Goal: Information Seeking & Learning: Learn about a topic

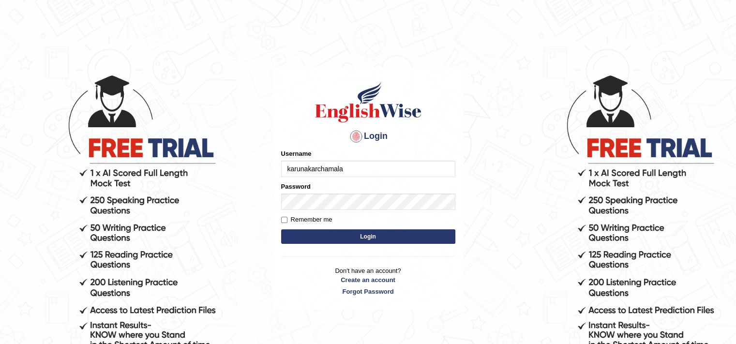
type input "karunakarchamala"
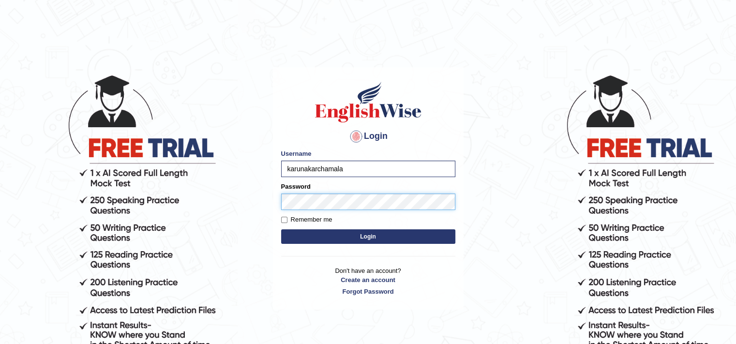
click at [281, 229] on button "Login" at bounding box center [368, 236] width 174 height 15
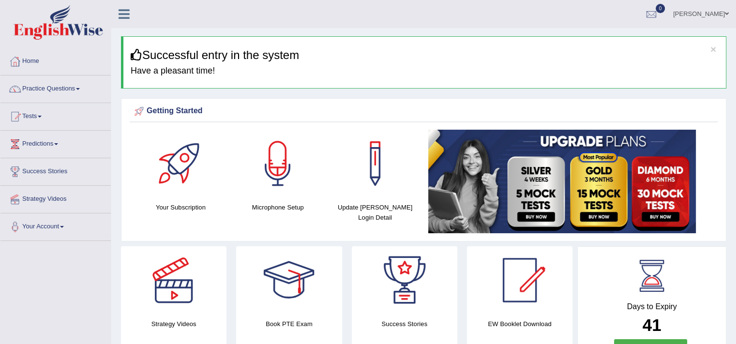
click at [51, 86] on link "Practice Questions" at bounding box center [55, 87] width 110 height 24
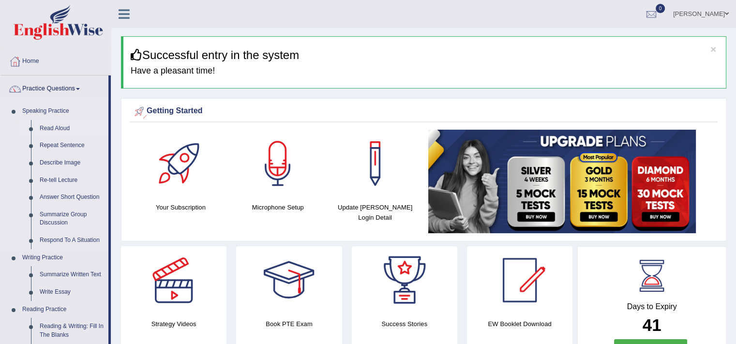
click at [60, 127] on link "Read Aloud" at bounding box center [71, 128] width 73 height 17
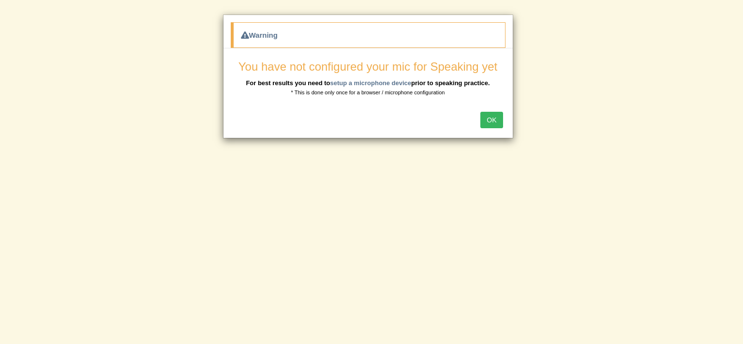
click at [494, 113] on button "OK" at bounding box center [491, 120] width 22 height 16
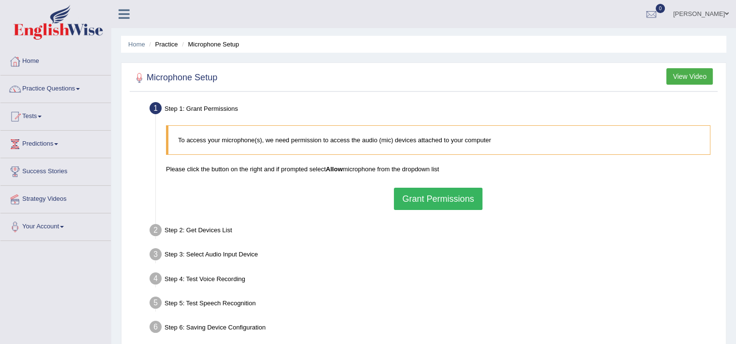
click at [432, 192] on button "Grant Permissions" at bounding box center [438, 199] width 88 height 22
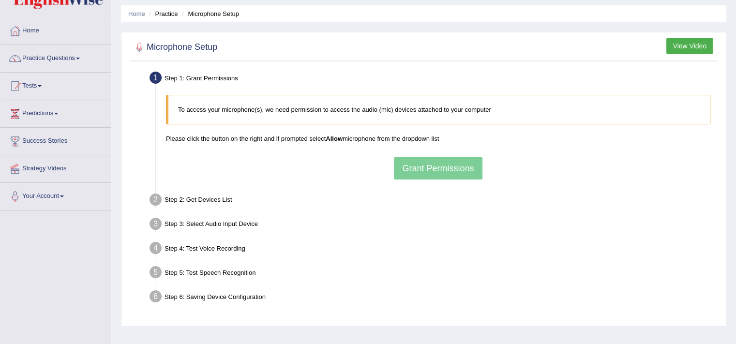
scroll to position [36, 0]
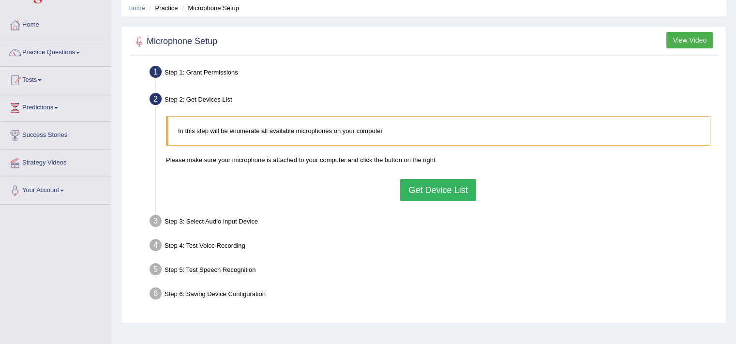
click at [416, 183] on button "Get Device List" at bounding box center [437, 190] width 75 height 22
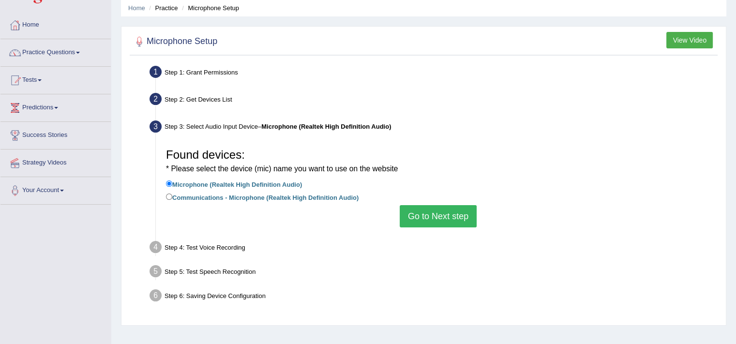
click at [449, 208] on button "Go to Next step" at bounding box center [438, 216] width 77 height 22
click at [452, 223] on button "Go to Next step" at bounding box center [438, 216] width 77 height 22
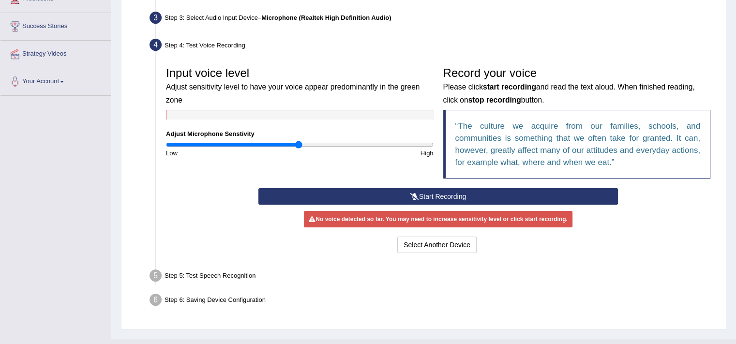
scroll to position [153, 0]
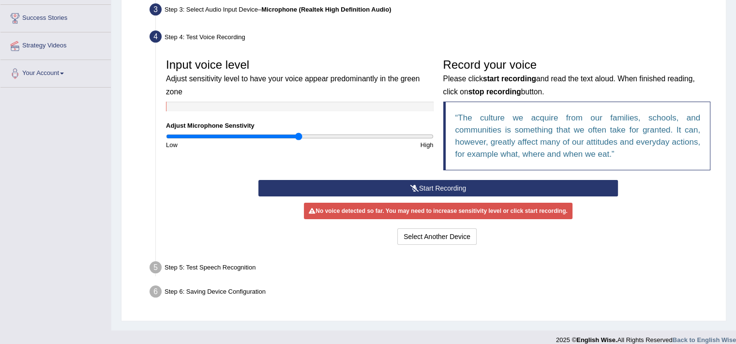
click at [444, 188] on button "Start Recording" at bounding box center [437, 188] width 359 height 16
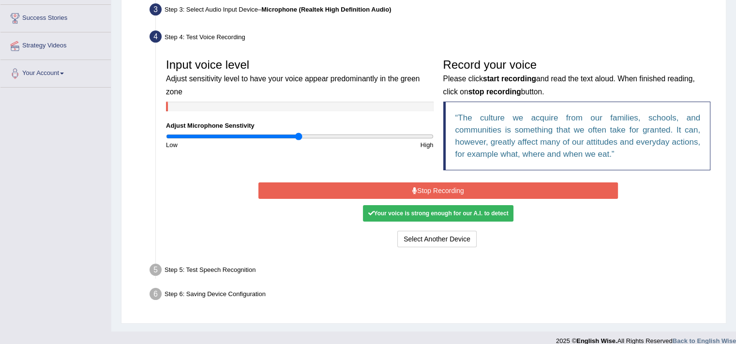
click at [444, 196] on button "Stop Recording" at bounding box center [437, 190] width 359 height 16
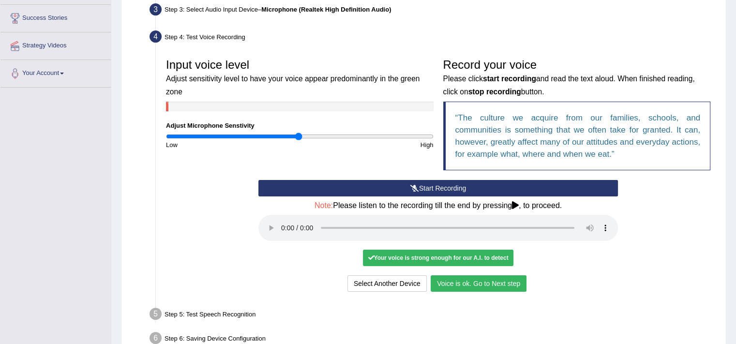
drag, startPoint x: 480, startPoint y: 296, endPoint x: 471, endPoint y: 282, distance: 17.0
click at [471, 282] on div "Input voice level Adjust sensitivity level to have your voice appear predominan…" at bounding box center [438, 174] width 554 height 250
click at [471, 282] on button "Voice is ok. Go to Next step" at bounding box center [479, 283] width 96 height 16
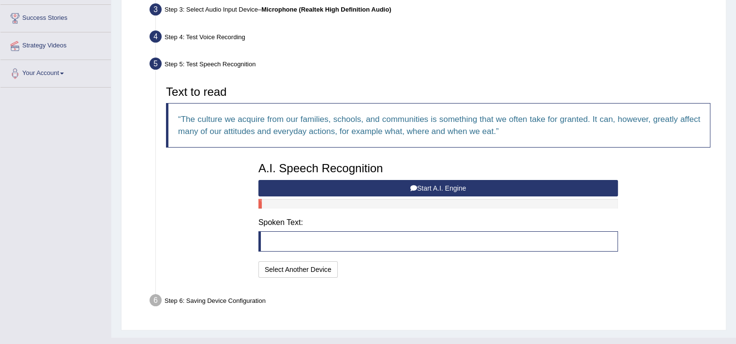
click at [459, 180] on button "Start A.I. Engine" at bounding box center [437, 188] width 359 height 16
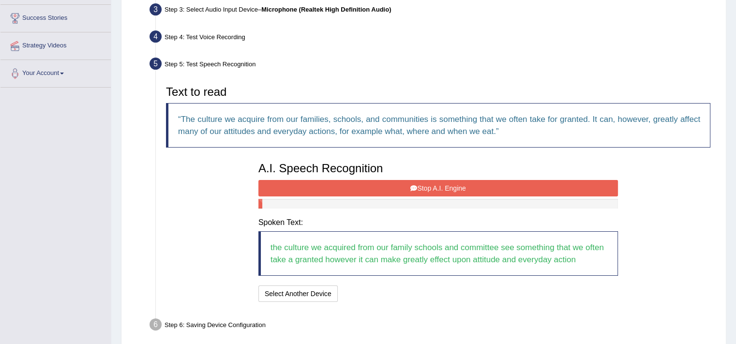
click at [455, 189] on button "Stop A.I. Engine" at bounding box center [437, 188] width 359 height 16
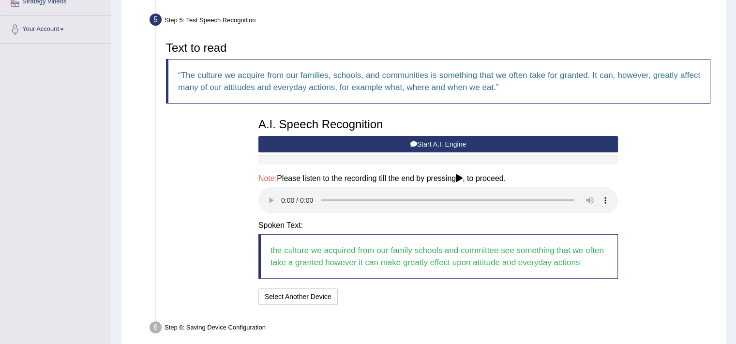
scroll to position [241, 0]
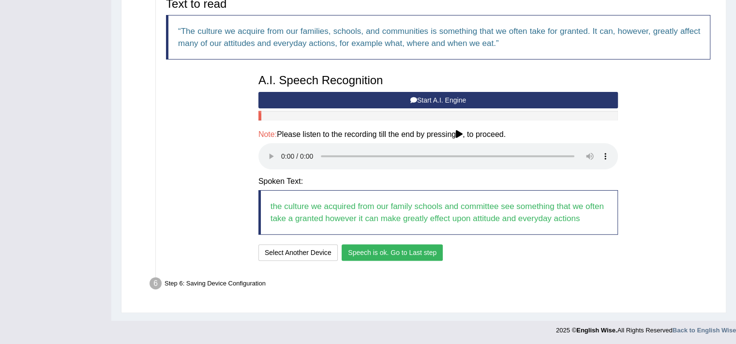
click at [377, 253] on button "Speech is ok. Go to Last step" at bounding box center [392, 252] width 101 height 16
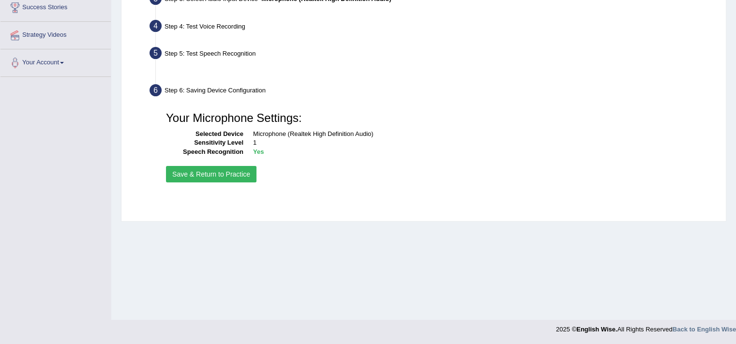
scroll to position [164, 0]
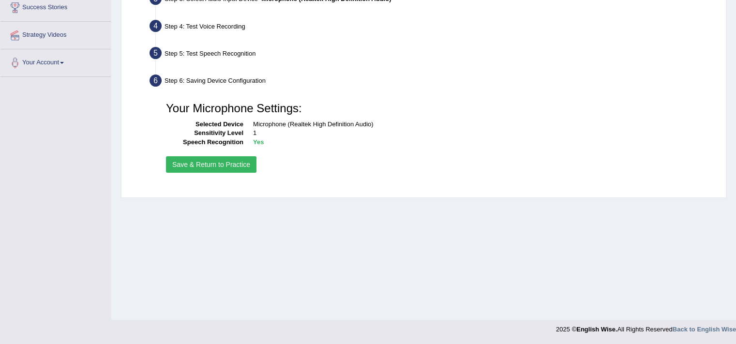
click at [203, 169] on button "Save & Return to Practice" at bounding box center [211, 164] width 90 height 16
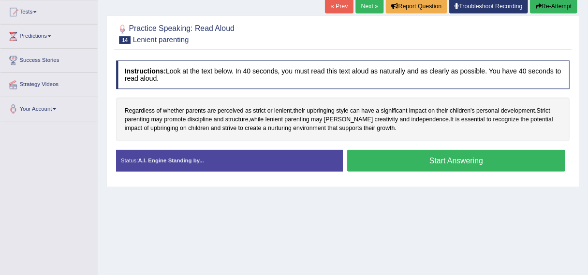
scroll to position [103, 0]
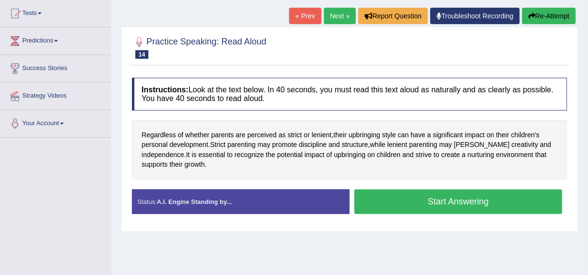
drag, startPoint x: 624, startPoint y: 6, endPoint x: 301, endPoint y: 166, distance: 360.7
click at [301, 166] on div "Regardless of whether parents are perceived as strict or lenient , their upbrin…" at bounding box center [349, 149] width 435 height 59
click at [435, 208] on button "Start Answering" at bounding box center [459, 202] width 208 height 25
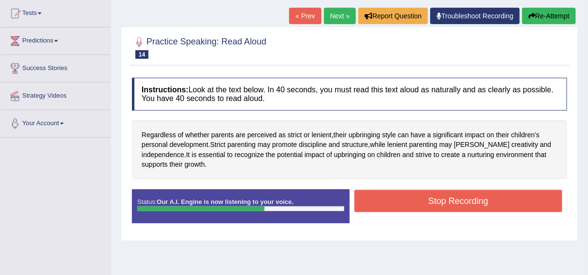
click at [435, 208] on button "Stop Recording" at bounding box center [459, 201] width 208 height 22
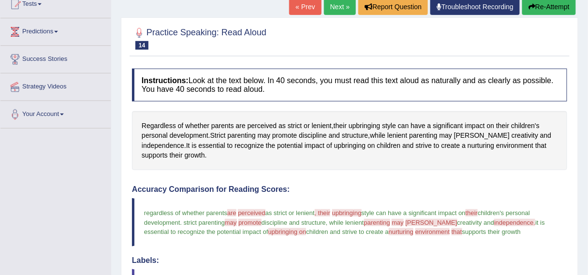
scroll to position [0, 0]
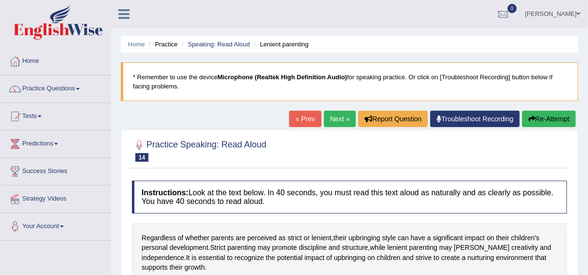
click at [556, 125] on button "Re-Attempt" at bounding box center [549, 119] width 54 height 16
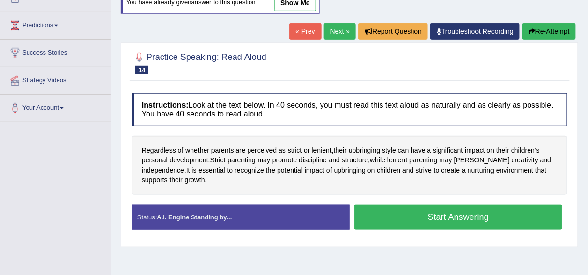
click at [439, 220] on button "Start Answering" at bounding box center [459, 217] width 208 height 25
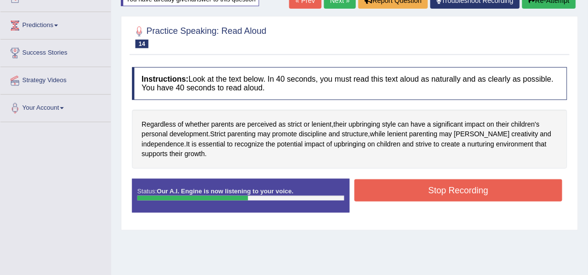
click at [452, 189] on button "Stop Recording" at bounding box center [459, 190] width 208 height 22
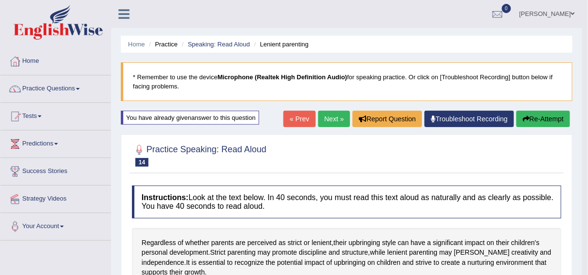
click at [330, 118] on link "Next »" at bounding box center [334, 119] width 32 height 16
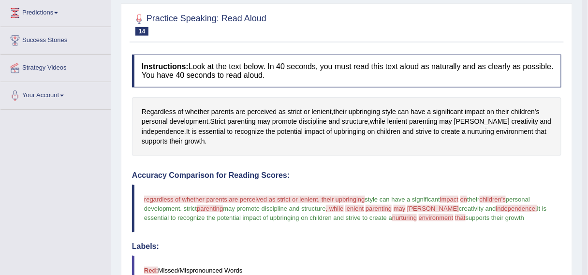
scroll to position [139, 0]
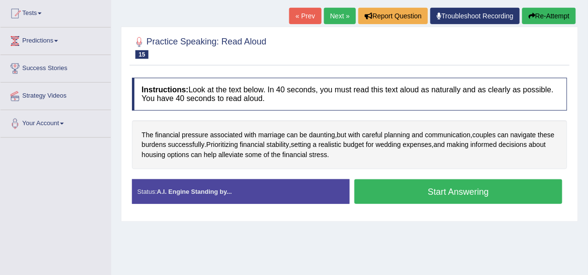
click at [420, 180] on button "Start Answering" at bounding box center [459, 191] width 208 height 25
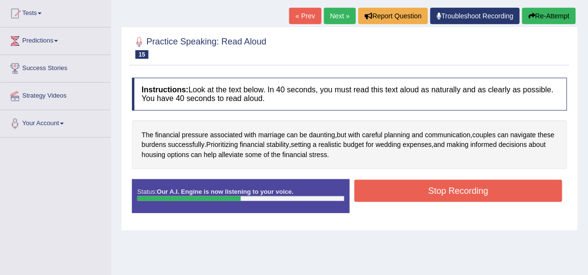
click at [420, 180] on button "Stop Recording" at bounding box center [459, 191] width 208 height 22
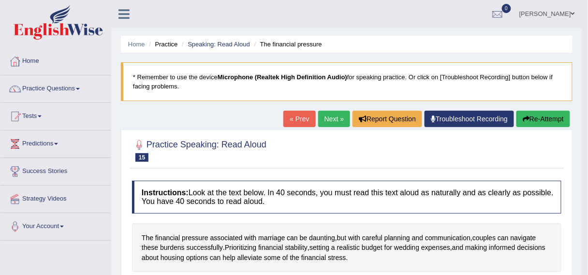
click at [338, 125] on link "Next »" at bounding box center [334, 119] width 32 height 16
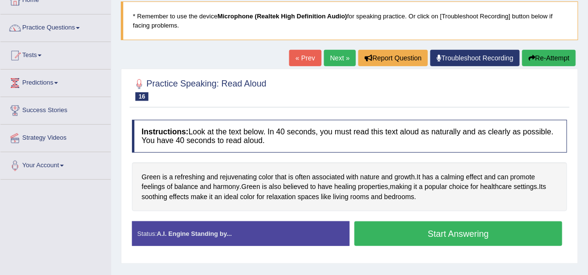
click at [406, 232] on button "Start Answering" at bounding box center [459, 234] width 208 height 25
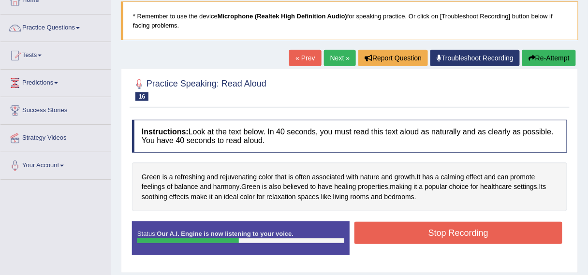
click at [406, 232] on button "Stop Recording" at bounding box center [459, 233] width 208 height 22
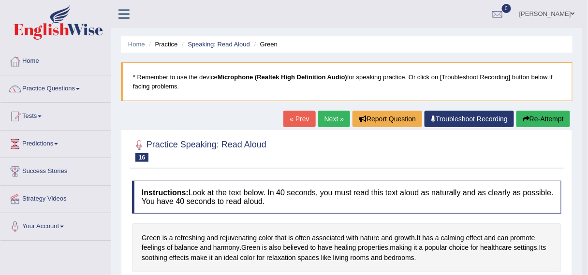
click at [339, 114] on link "Next »" at bounding box center [334, 119] width 32 height 16
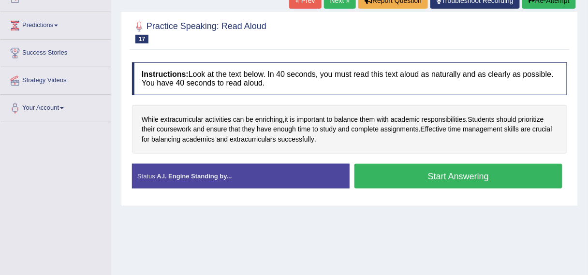
click at [431, 172] on button "Start Answering" at bounding box center [459, 176] width 208 height 25
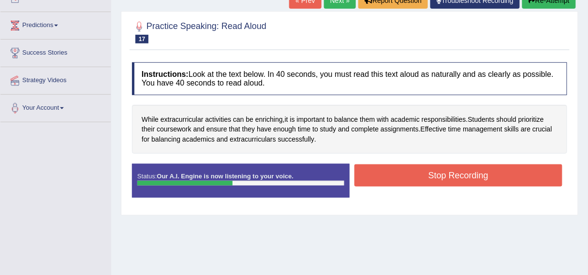
click at [431, 172] on button "Stop Recording" at bounding box center [459, 175] width 208 height 22
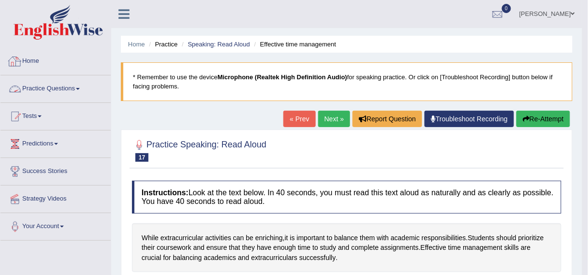
click at [67, 89] on link "Practice Questions" at bounding box center [55, 87] width 110 height 24
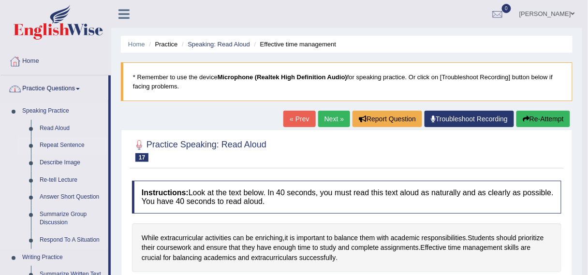
click at [56, 146] on link "Repeat Sentence" at bounding box center [71, 145] width 73 height 17
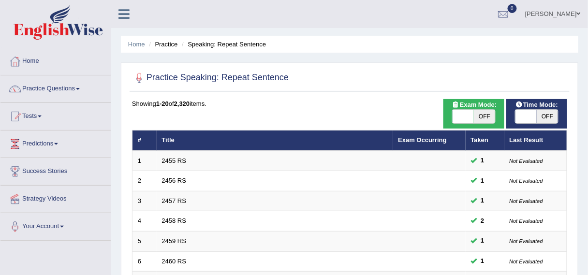
click at [479, 117] on span "OFF" at bounding box center [484, 117] width 21 height 14
checkbox input "true"
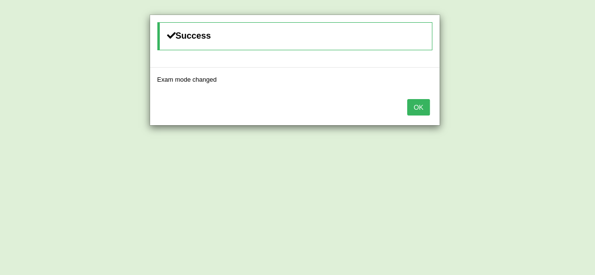
drag, startPoint x: 431, startPoint y: 112, endPoint x: 420, endPoint y: 105, distance: 11.9
click at [420, 105] on div "OK" at bounding box center [294, 108] width 289 height 34
click at [420, 105] on button "OK" at bounding box center [418, 107] width 22 height 16
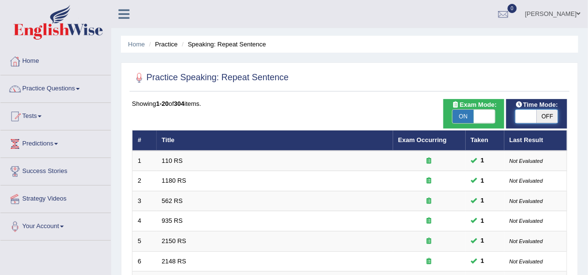
click at [527, 122] on span at bounding box center [526, 117] width 21 height 14
checkbox input "true"
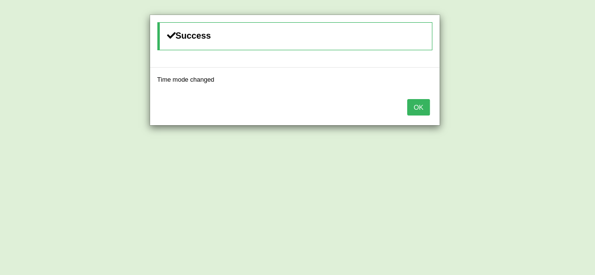
click at [419, 103] on button "OK" at bounding box center [418, 107] width 22 height 16
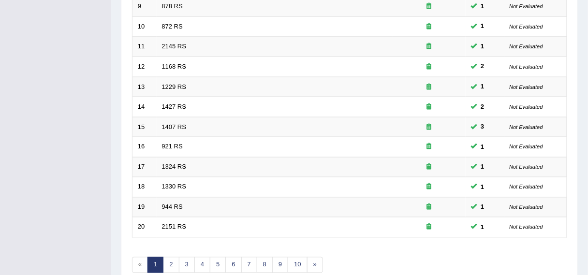
scroll to position [318, 0]
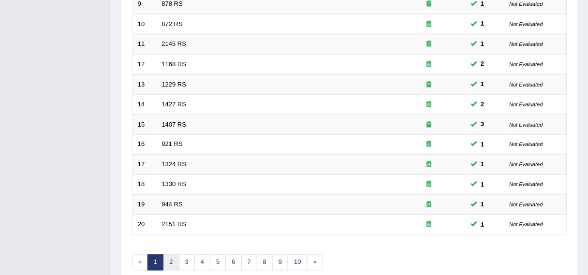
click at [167, 258] on link "2" at bounding box center [171, 263] width 16 height 16
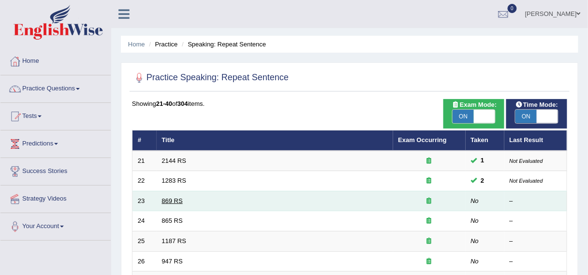
click at [178, 197] on link "869 RS" at bounding box center [172, 200] width 21 height 7
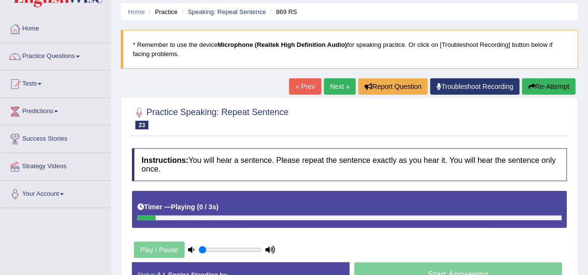
scroll to position [98, 0]
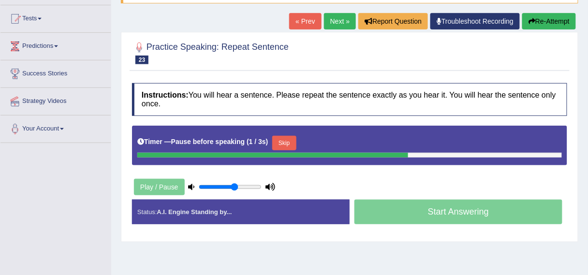
click at [234, 184] on input "range" at bounding box center [230, 187] width 63 height 8
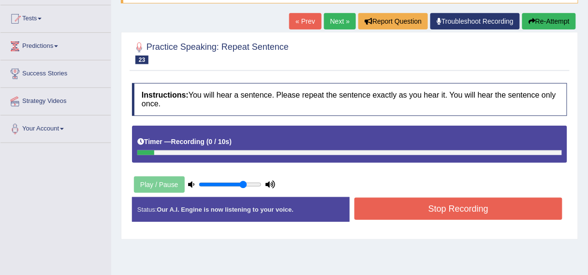
click at [242, 184] on input "range" at bounding box center [230, 185] width 63 height 8
click at [172, 182] on div "Play / Pause" at bounding box center [204, 185] width 145 height 24
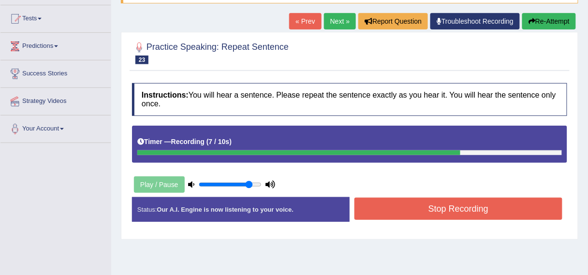
type input "0.85"
click at [248, 187] on input "range" at bounding box center [230, 185] width 63 height 8
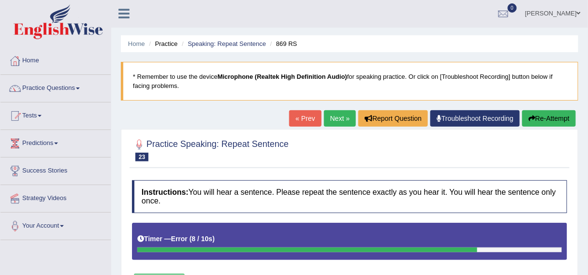
scroll to position [0, 0]
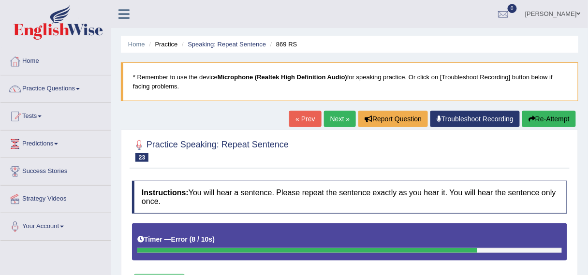
click at [538, 129] on div "« Prev Next » Report Question Troubleshoot Recording Re-Attempt" at bounding box center [433, 120] width 289 height 19
click at [544, 123] on button "Re-Attempt" at bounding box center [549, 119] width 54 height 16
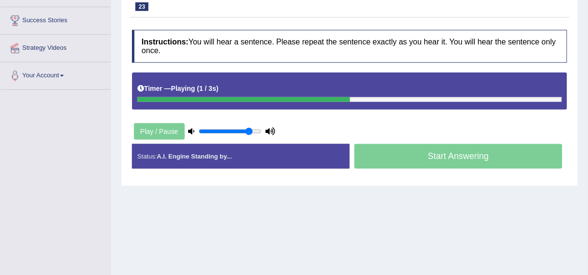
scroll to position [152, 0]
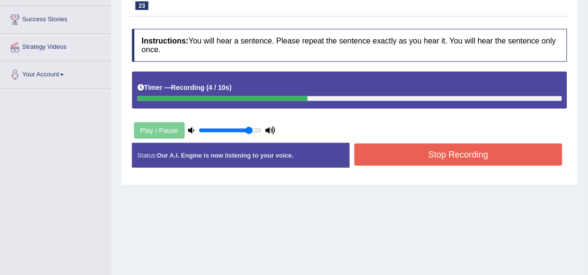
click at [480, 154] on button "Stop Recording" at bounding box center [459, 155] width 208 height 22
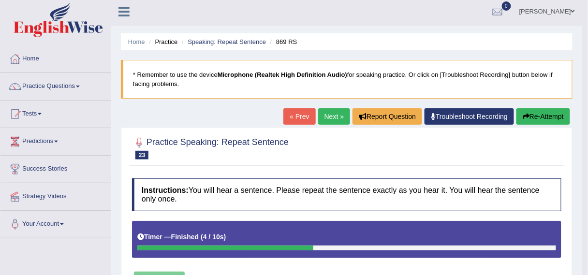
scroll to position [0, 0]
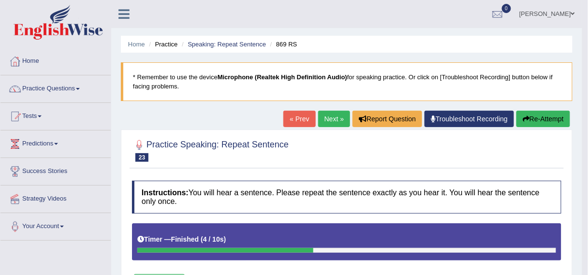
click at [527, 117] on icon "button" at bounding box center [526, 119] width 7 height 7
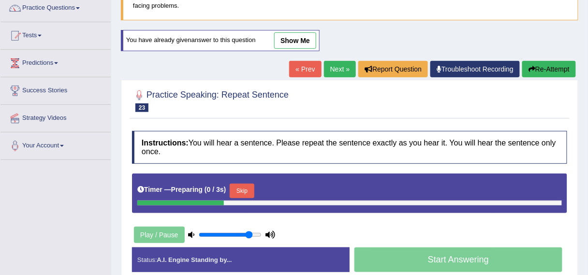
scroll to position [90, 0]
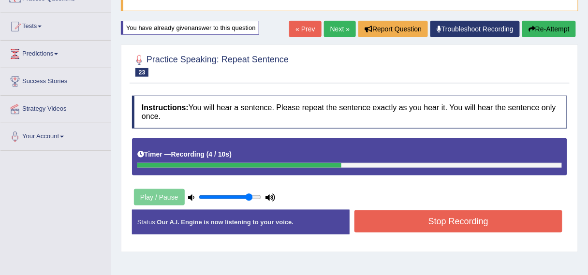
click at [460, 227] on button "Stop Recording" at bounding box center [459, 221] width 208 height 22
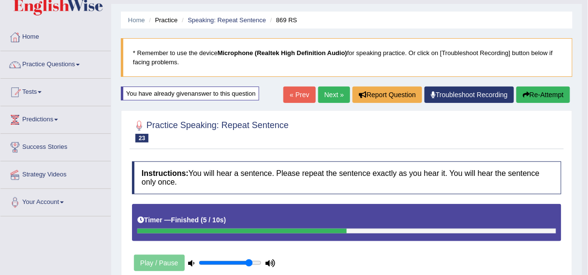
scroll to position [0, 0]
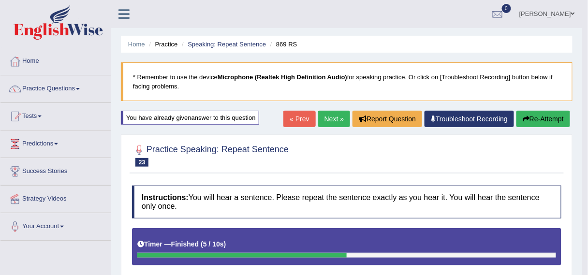
click at [339, 117] on link "Next »" at bounding box center [334, 119] width 32 height 16
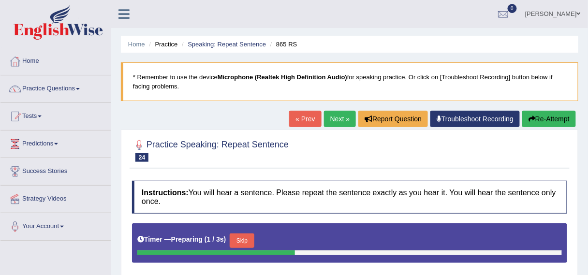
scroll to position [173, 0]
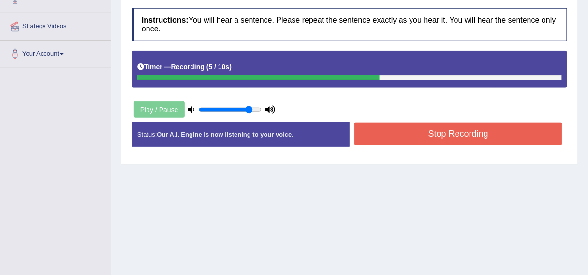
click at [453, 130] on button "Stop Recording" at bounding box center [459, 134] width 208 height 22
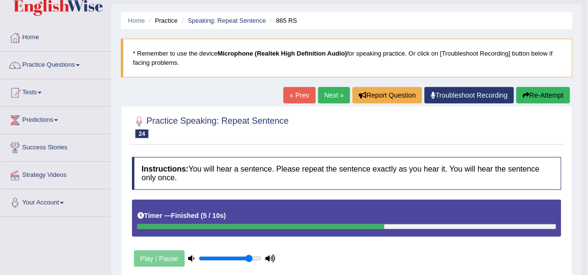
scroll to position [8, 0]
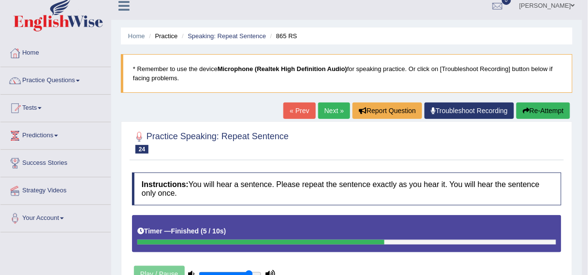
click at [548, 110] on button "Re-Attempt" at bounding box center [544, 111] width 54 height 16
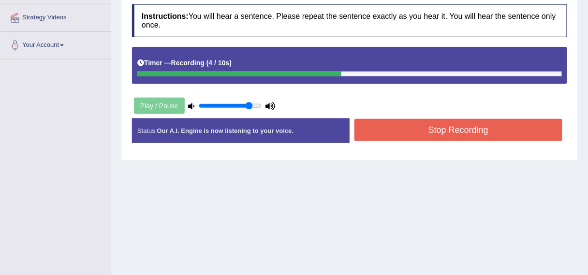
scroll to position [224, 0]
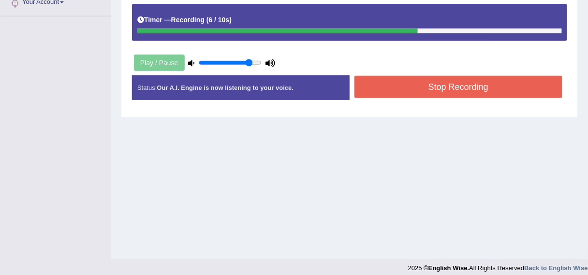
click at [487, 80] on button "Stop Recording" at bounding box center [459, 87] width 208 height 22
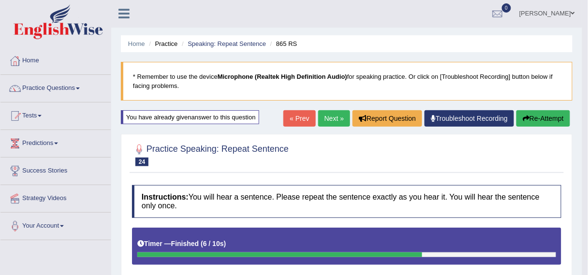
scroll to position [0, 0]
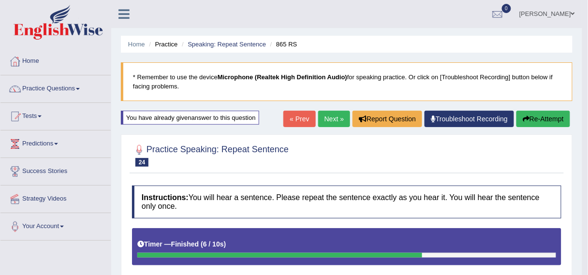
click at [541, 122] on button "Re-Attempt" at bounding box center [544, 119] width 54 height 16
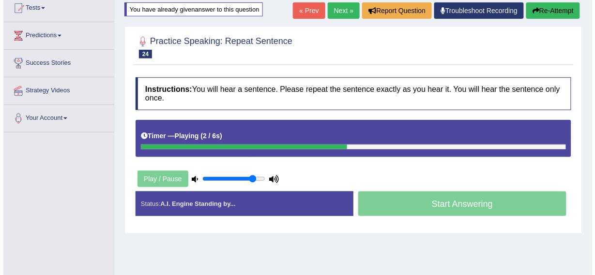
scroll to position [121, 0]
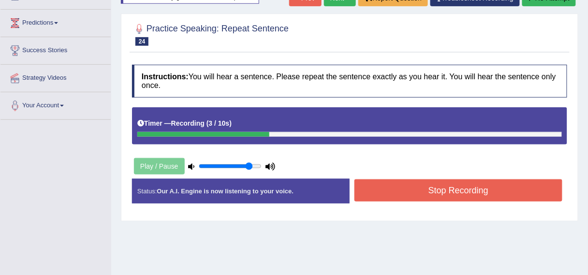
click at [423, 191] on button "Stop Recording" at bounding box center [459, 190] width 208 height 22
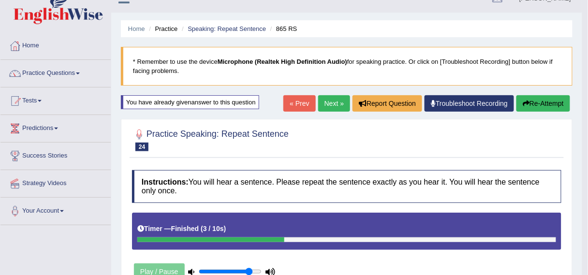
scroll to position [0, 0]
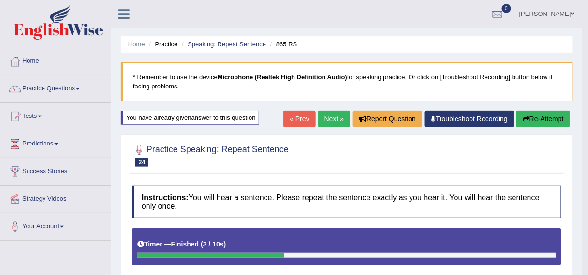
drag, startPoint x: 328, startPoint y: 142, endPoint x: 330, endPoint y: 129, distance: 12.7
click at [331, 119] on link "Next »" at bounding box center [334, 119] width 32 height 16
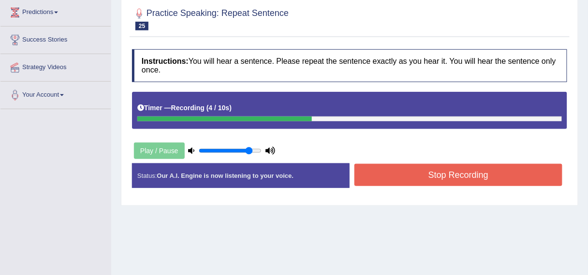
click at [374, 178] on button "Stop Recording" at bounding box center [459, 175] width 208 height 22
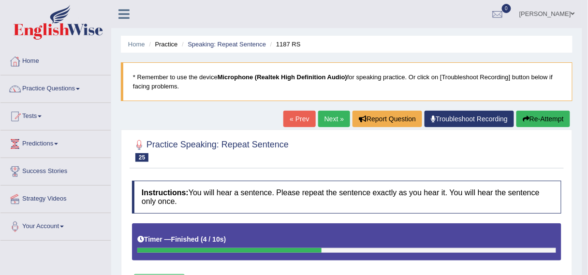
click at [537, 117] on button "Re-Attempt" at bounding box center [544, 119] width 54 height 16
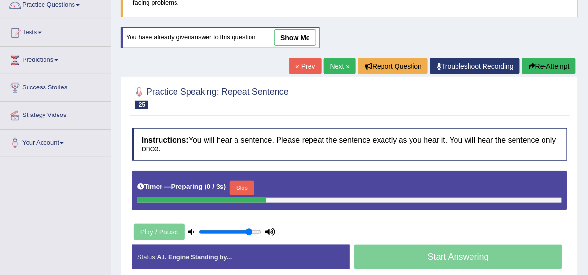
scroll to position [149, 0]
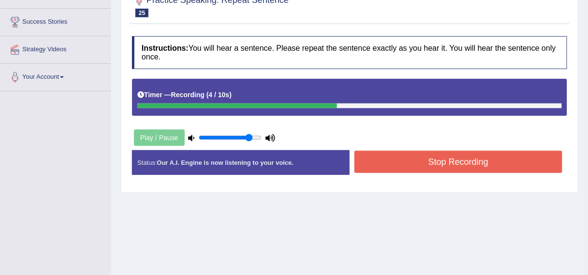
click at [372, 159] on button "Stop Recording" at bounding box center [459, 162] width 208 height 22
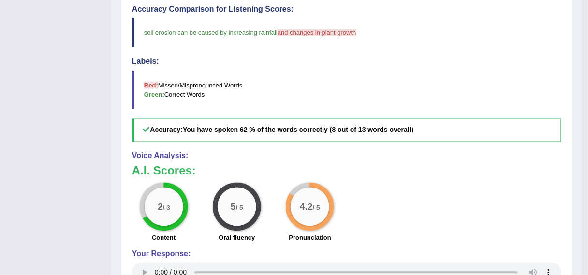
scroll to position [0, 0]
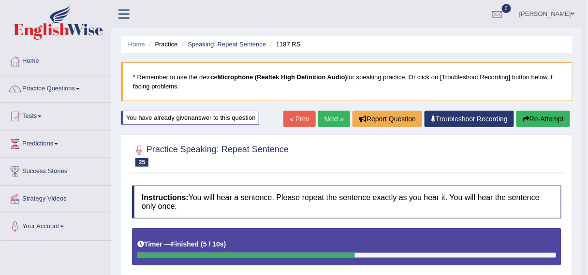
click at [336, 117] on link "Next »" at bounding box center [334, 119] width 32 height 16
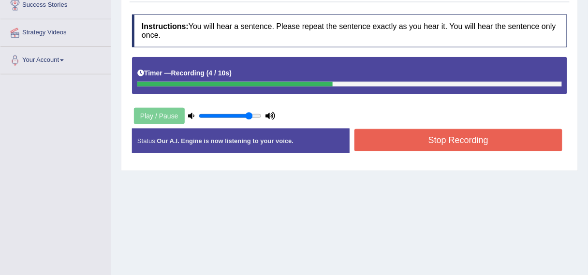
click at [437, 134] on button "Stop Recording" at bounding box center [459, 140] width 208 height 22
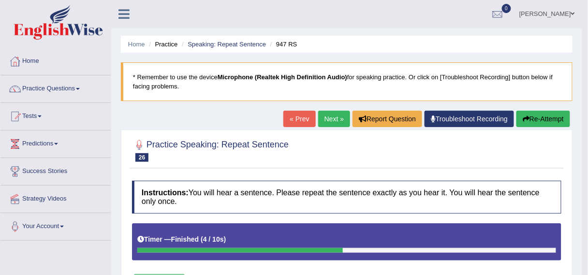
click at [329, 118] on link "Next »" at bounding box center [334, 119] width 32 height 16
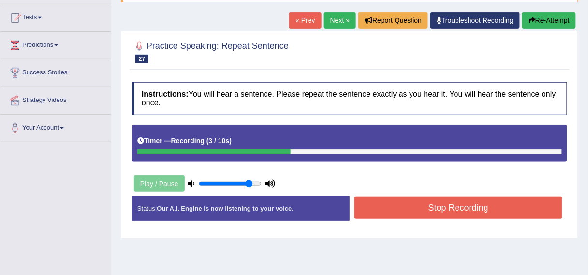
click at [364, 202] on button "Stop Recording" at bounding box center [459, 208] width 208 height 22
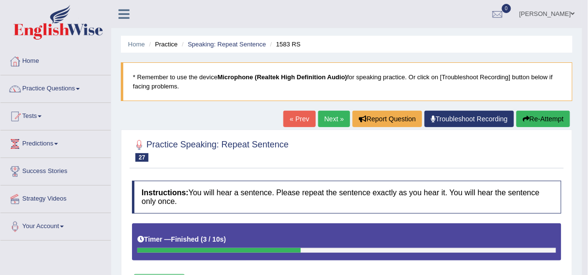
click at [546, 127] on div "« Prev Next » Report Question Troubleshoot Recording Re-Attempt" at bounding box center [427, 120] width 289 height 19
click at [546, 119] on button "Re-Attempt" at bounding box center [544, 119] width 54 height 16
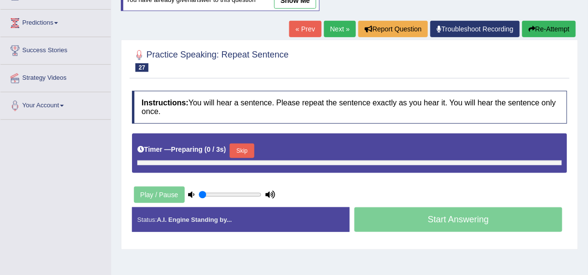
type input "0.85"
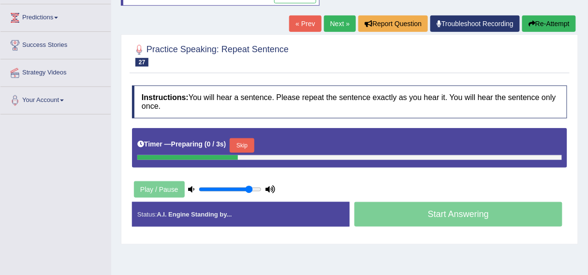
click at [242, 138] on button "Skip" at bounding box center [242, 145] width 24 height 15
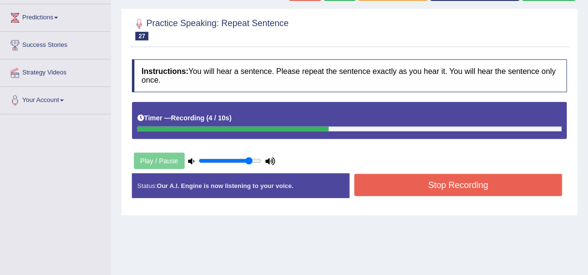
click at [476, 194] on button "Stop Recording" at bounding box center [459, 185] width 208 height 22
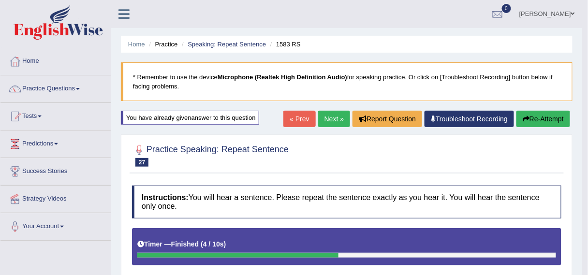
click at [555, 123] on button "Re-Attempt" at bounding box center [544, 119] width 54 height 16
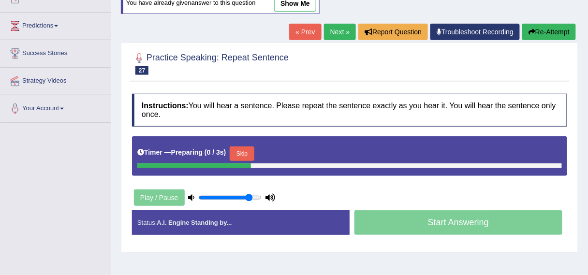
scroll to position [119, 0]
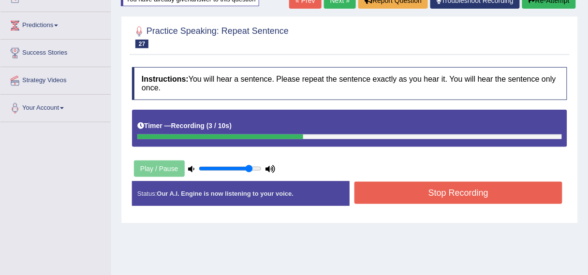
click at [456, 198] on button "Stop Recording" at bounding box center [459, 193] width 208 height 22
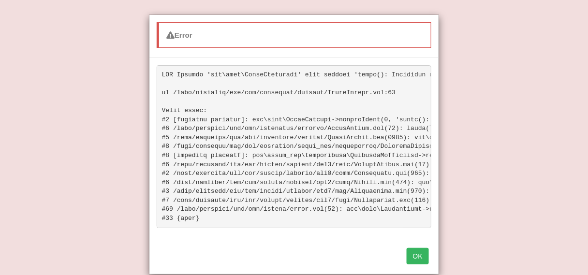
scroll to position [305, 0]
click at [413, 264] on button "OK" at bounding box center [418, 256] width 22 height 16
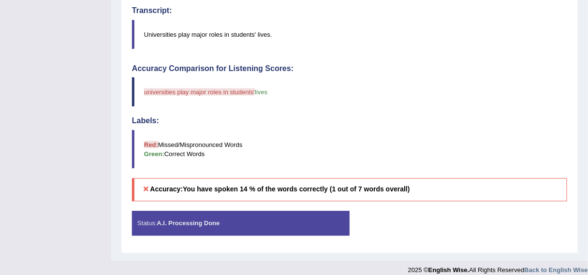
scroll to position [0, 0]
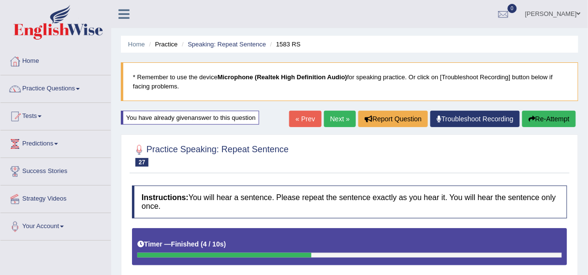
click at [550, 119] on button "Re-Attempt" at bounding box center [549, 119] width 54 height 16
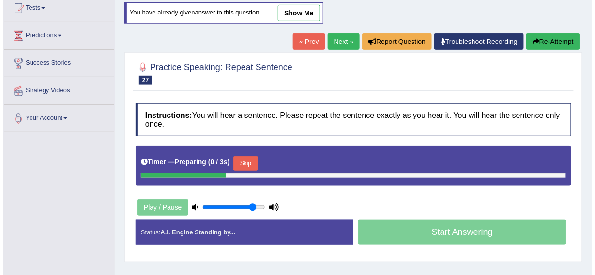
scroll to position [124, 0]
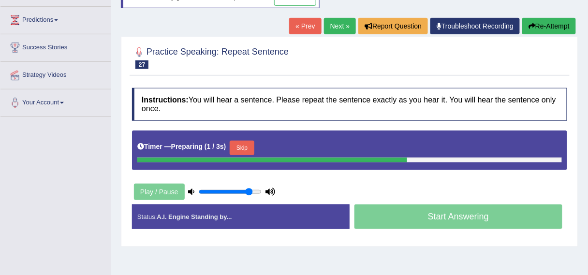
click at [250, 150] on button "Skip" at bounding box center [242, 148] width 24 height 15
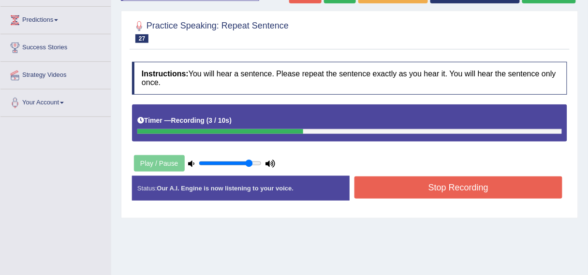
click at [501, 190] on button "Stop Recording" at bounding box center [459, 188] width 208 height 22
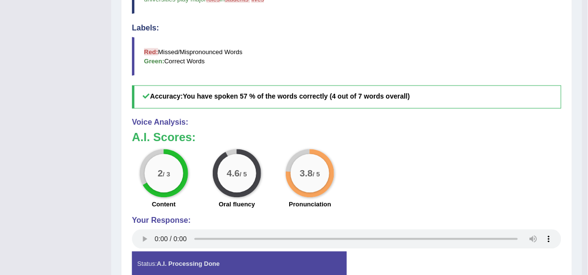
scroll to position [0, 0]
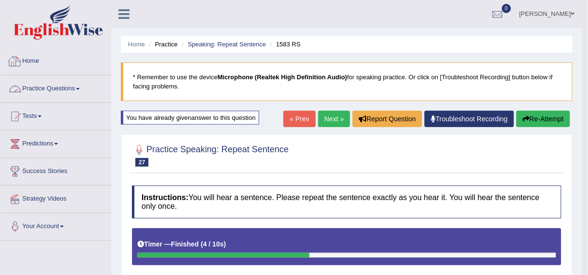
click at [64, 91] on link "Practice Questions" at bounding box center [55, 87] width 110 height 24
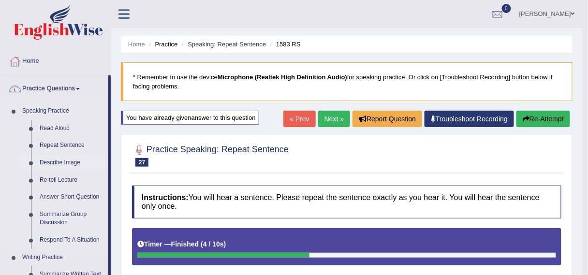
click at [59, 168] on link "Describe Image" at bounding box center [71, 162] width 73 height 17
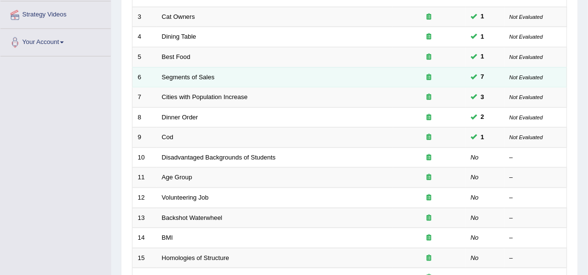
scroll to position [198, 0]
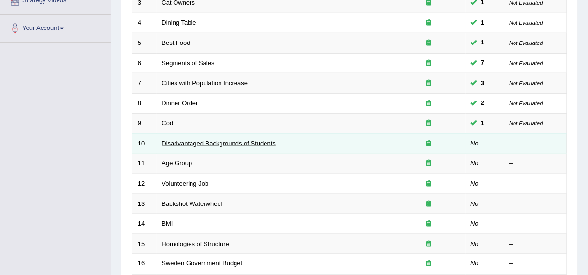
click at [214, 142] on link "Disadvantaged Backgrounds of Students" at bounding box center [219, 143] width 114 height 7
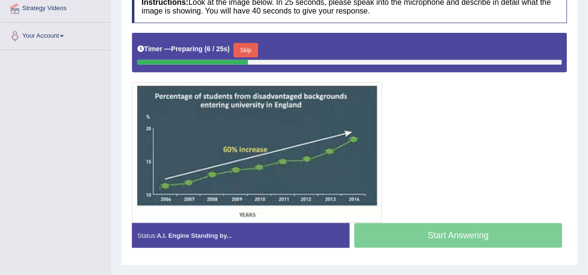
scroll to position [190, 0]
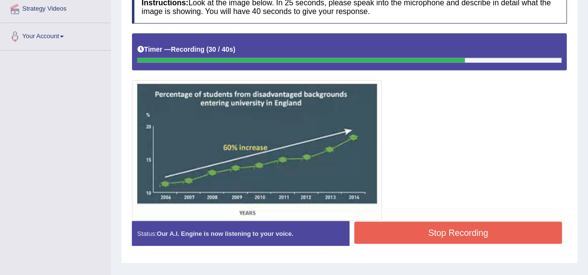
click at [459, 236] on button "Stop Recording" at bounding box center [459, 233] width 208 height 22
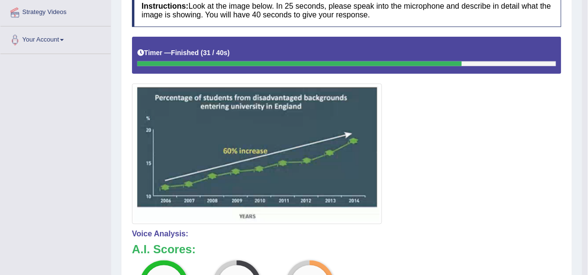
scroll to position [0, 0]
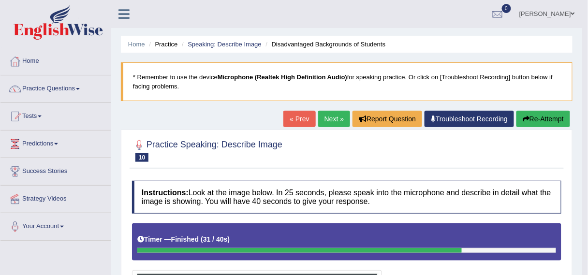
click at [326, 114] on link "Next »" at bounding box center [334, 119] width 32 height 16
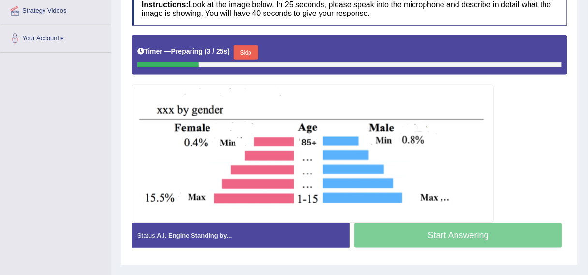
scroll to position [188, 0]
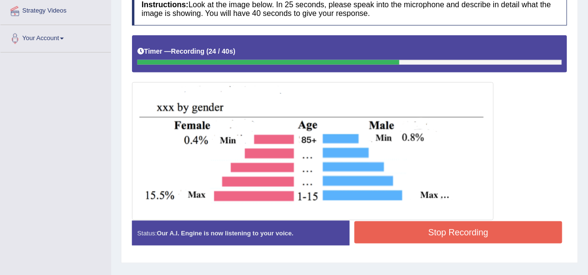
click at [458, 233] on button "Stop Recording" at bounding box center [459, 233] width 208 height 22
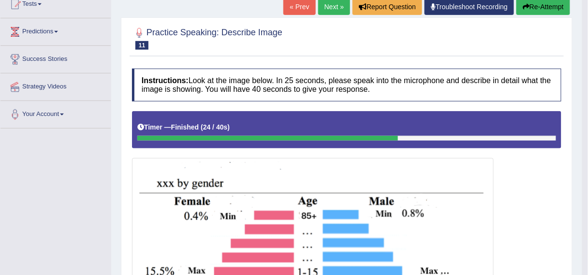
scroll to position [0, 0]
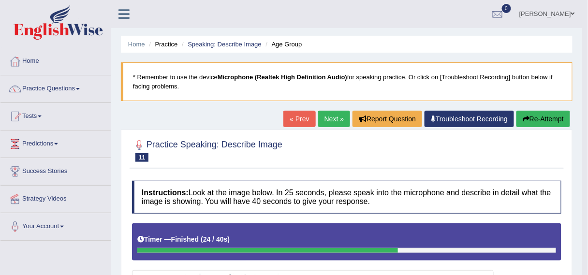
click at [332, 117] on link "Next »" at bounding box center [334, 119] width 32 height 16
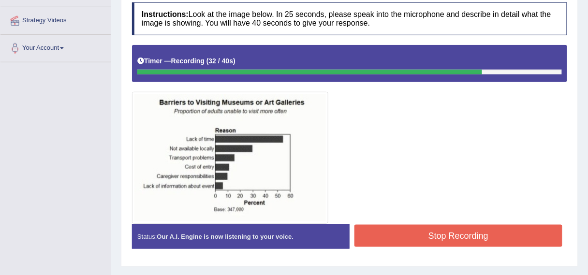
drag, startPoint x: 443, startPoint y: 221, endPoint x: 441, endPoint y: 235, distance: 14.1
click at [441, 235] on div "Instructions: Look at the image below. In 25 seconds, please speak into the mic…" at bounding box center [350, 130] width 440 height 264
click at [441, 235] on button "Stop Recording" at bounding box center [459, 236] width 208 height 22
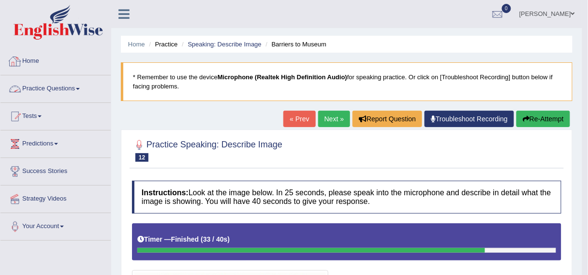
click at [46, 99] on link "Practice Questions" at bounding box center [55, 87] width 110 height 24
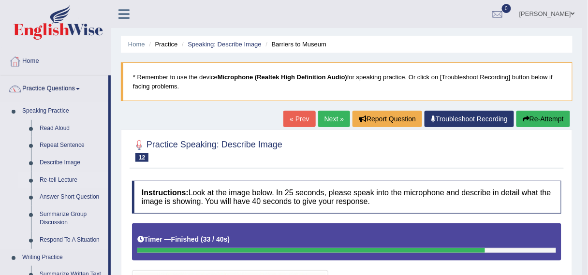
click at [64, 183] on link "Re-tell Lecture" at bounding box center [71, 180] width 73 height 17
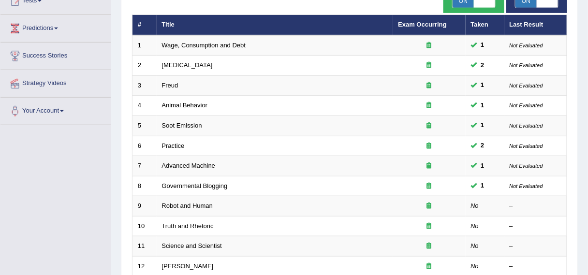
scroll to position [142, 0]
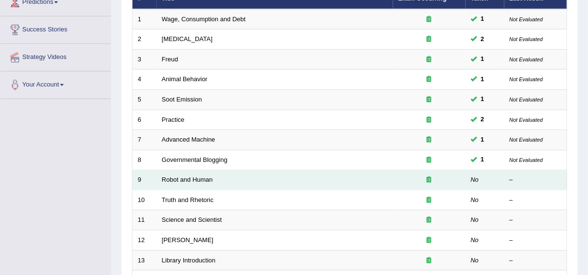
click at [182, 185] on td "Robot and Human" at bounding box center [275, 180] width 237 height 20
click at [180, 179] on link "Robot and Human" at bounding box center [187, 179] width 51 height 7
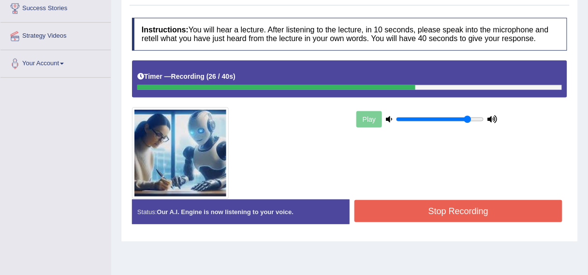
click at [432, 203] on button "Stop Recording" at bounding box center [459, 211] width 208 height 22
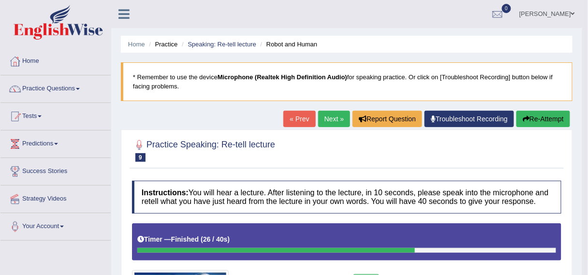
click at [332, 119] on link "Next »" at bounding box center [334, 119] width 32 height 16
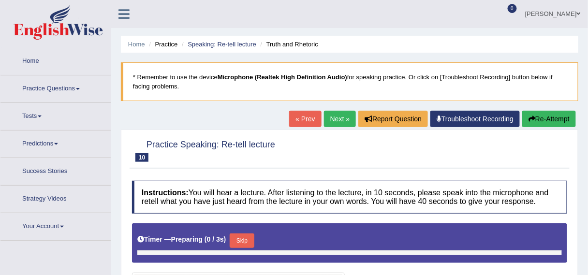
type input "0.85"
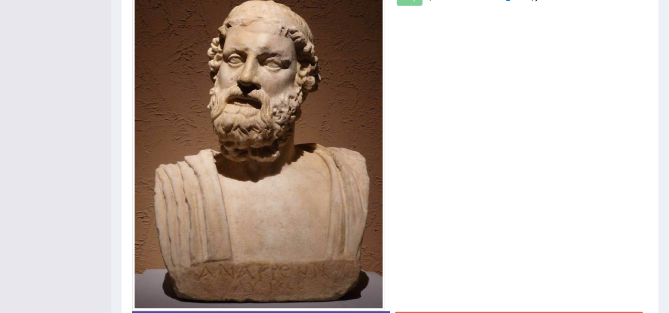
scroll to position [347, 0]
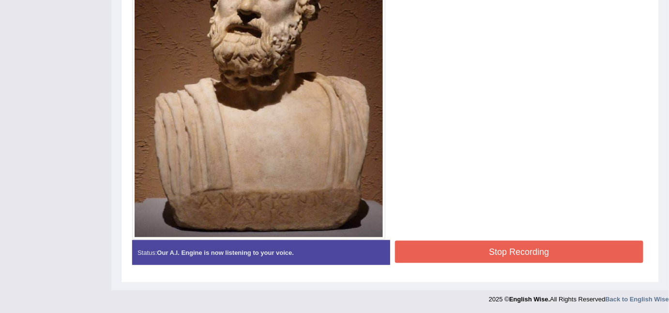
click at [496, 257] on button "Stop Recording" at bounding box center [519, 251] width 248 height 22
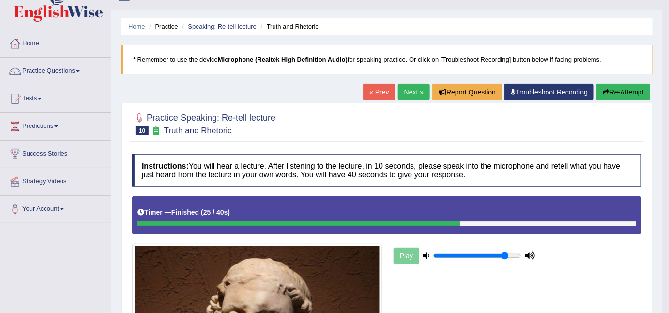
scroll to position [0, 0]
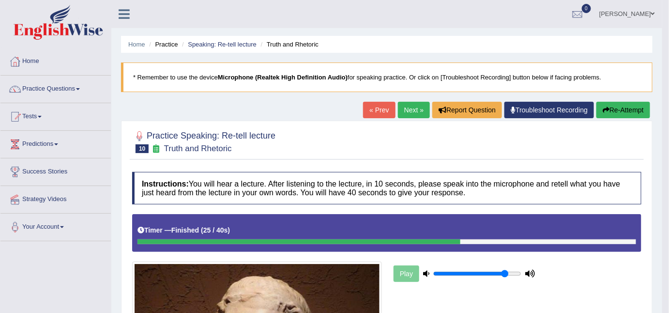
click at [403, 109] on link "Next »" at bounding box center [414, 110] width 32 height 16
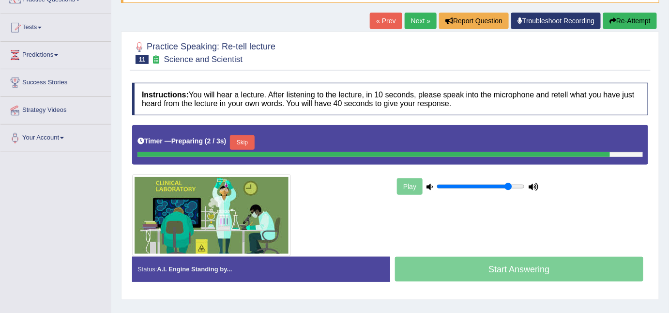
scroll to position [144, 0]
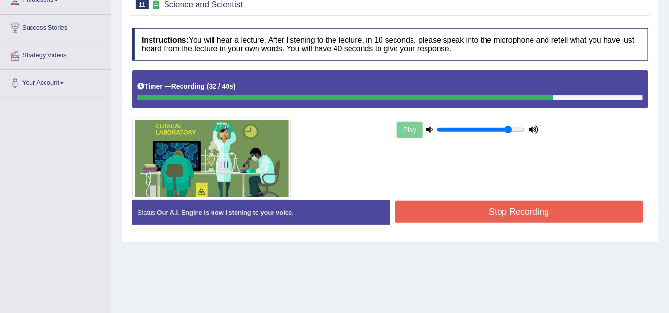
click at [414, 203] on button "Stop Recording" at bounding box center [519, 211] width 248 height 22
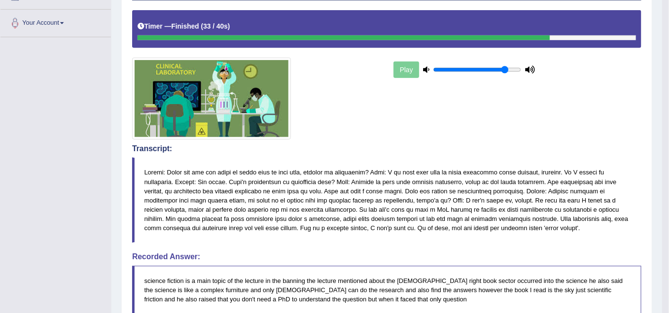
scroll to position [0, 0]
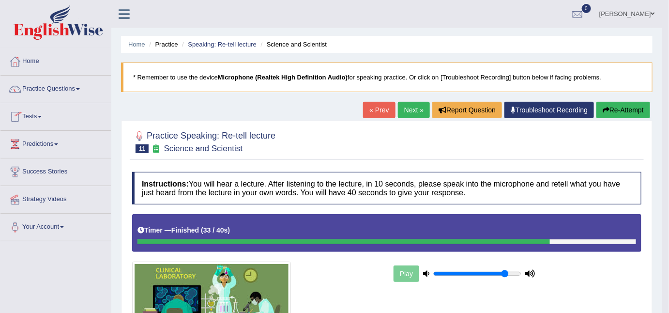
click at [281, 136] on div at bounding box center [386, 141] width 509 height 30
click at [401, 118] on div "« Prev Next » Report Question Troubleshoot Recording Re-Attempt" at bounding box center [507, 111] width 289 height 19
click at [413, 105] on link "Next »" at bounding box center [414, 110] width 32 height 16
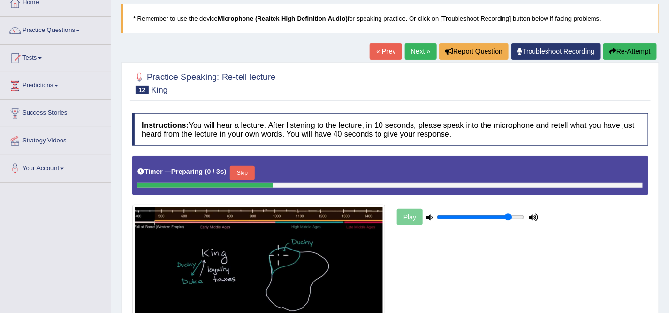
scroll to position [145, 0]
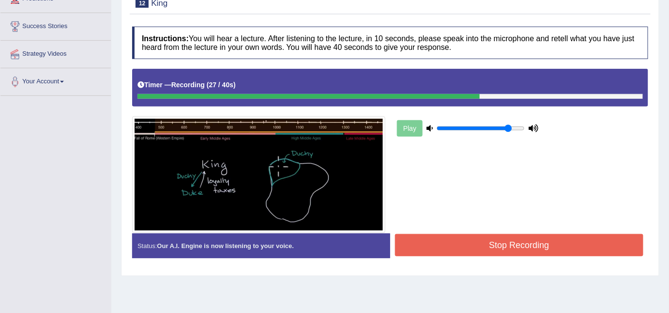
click at [499, 247] on button "Stop Recording" at bounding box center [519, 245] width 248 height 22
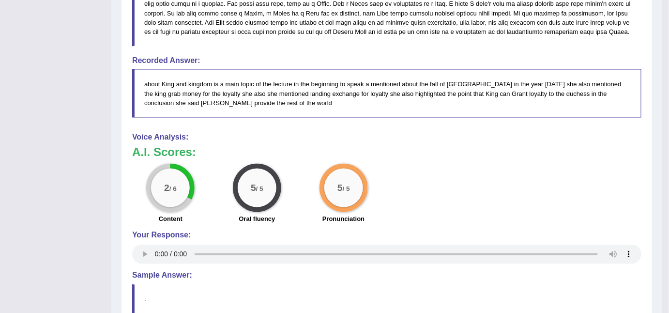
scroll to position [434, 0]
click at [499, 237] on div "Your Response:" at bounding box center [386, 247] width 509 height 35
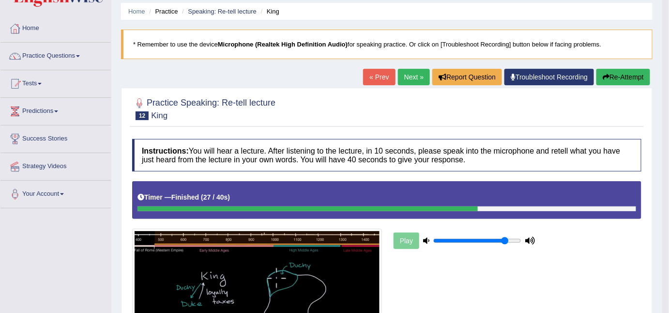
scroll to position [0, 0]
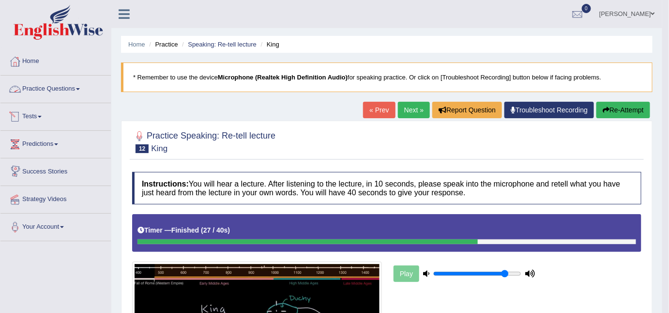
click at [57, 84] on link "Practice Questions" at bounding box center [55, 87] width 110 height 24
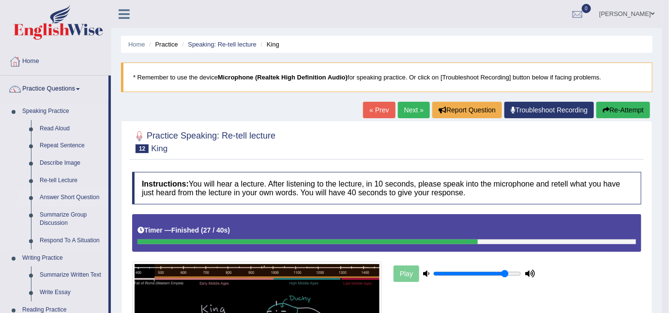
click at [67, 194] on link "Answer Short Question" at bounding box center [71, 197] width 73 height 17
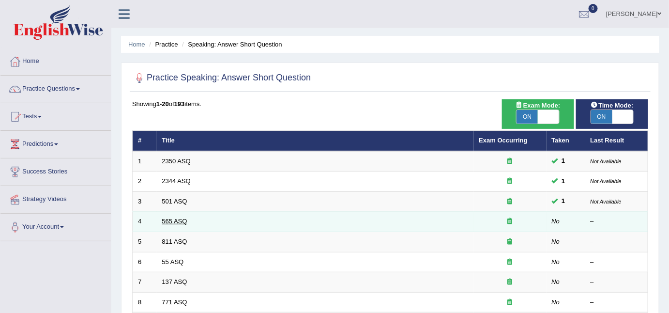
click at [166, 219] on link "565 ASQ" at bounding box center [174, 220] width 25 height 7
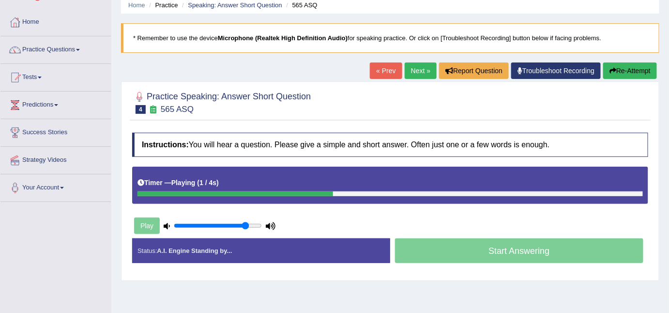
scroll to position [40, 0]
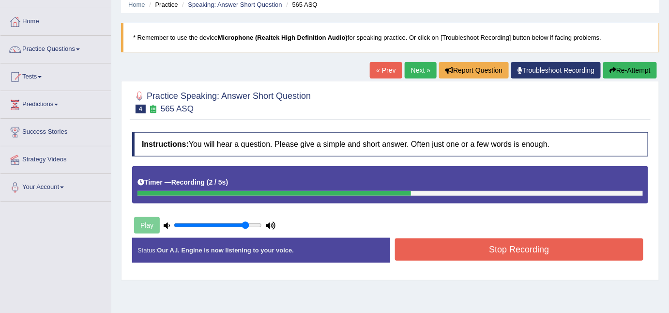
click at [551, 242] on button "Stop Recording" at bounding box center [519, 249] width 248 height 22
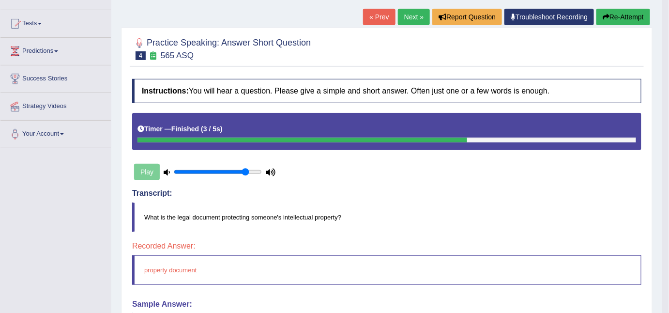
scroll to position [21, 0]
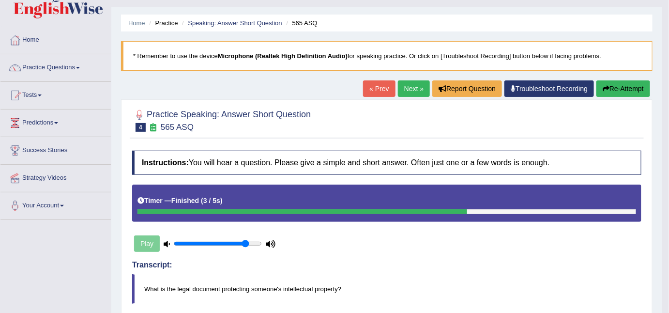
click at [414, 96] on div "« Prev Next » Report Question Troubleshoot Recording Re-Attempt" at bounding box center [507, 89] width 289 height 19
click at [411, 89] on link "Next »" at bounding box center [414, 88] width 32 height 16
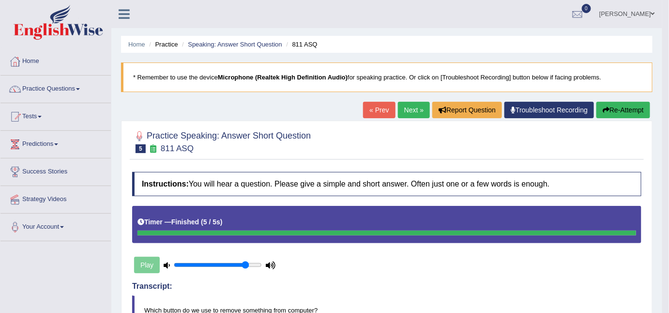
click at [405, 121] on div "Practice Speaking: Answer Short Question 5 811 ASQ Instructions: You will hear …" at bounding box center [386, 308] width 531 height 376
click at [403, 112] on link "Next »" at bounding box center [414, 110] width 32 height 16
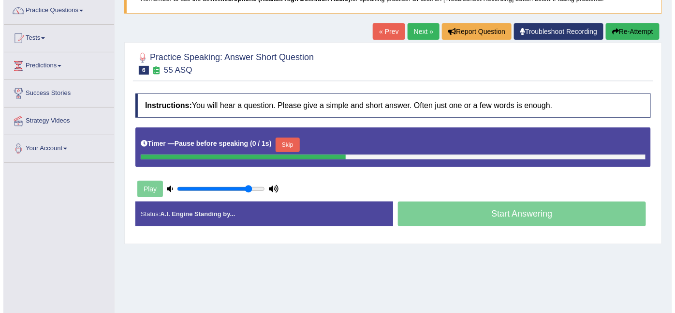
scroll to position [103, 0]
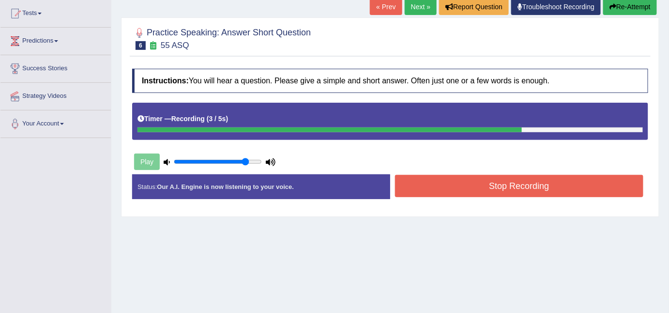
click at [507, 183] on button "Stop Recording" at bounding box center [519, 186] width 248 height 22
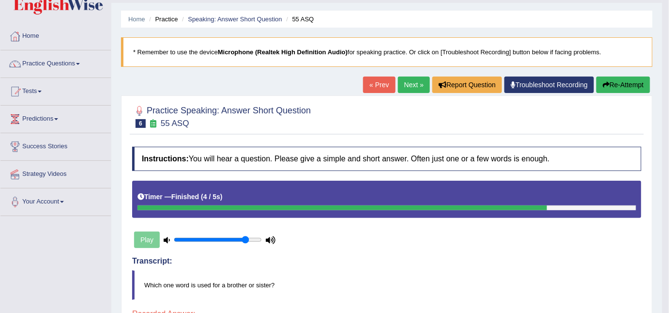
scroll to position [0, 0]
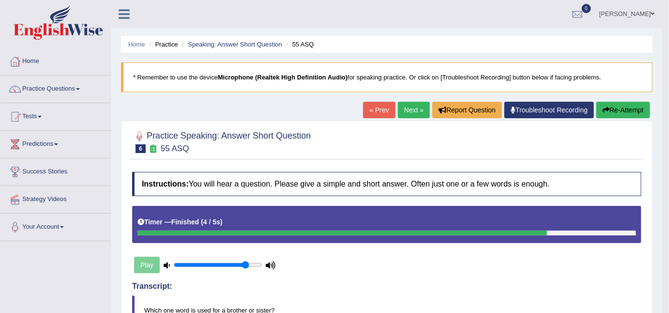
click at [407, 114] on link "Next »" at bounding box center [414, 110] width 32 height 16
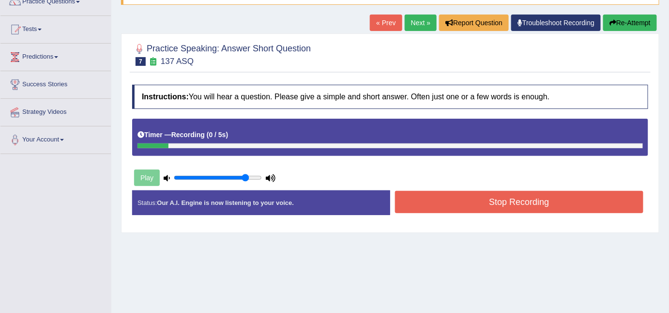
scroll to position [106, 0]
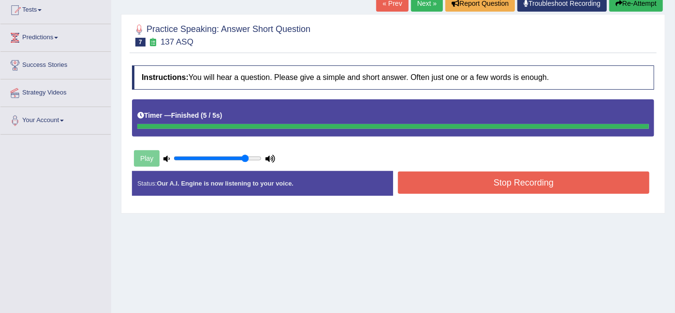
click at [534, 176] on div "Instructions: You will hear a question. Please give a simple and short answer. …" at bounding box center [393, 134] width 527 height 148
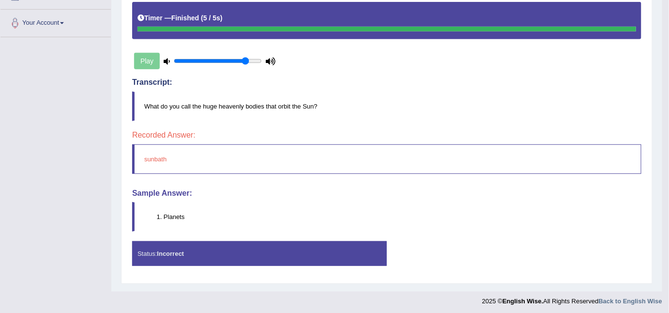
scroll to position [0, 0]
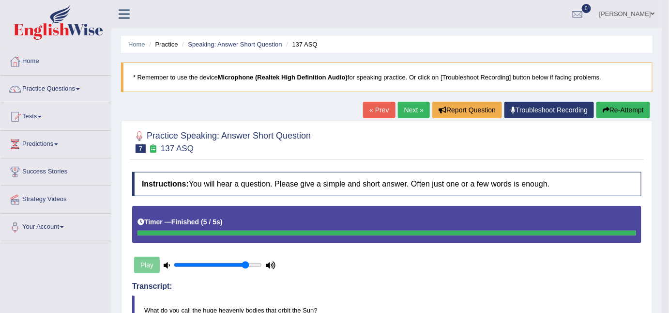
click at [401, 114] on link "Next »" at bounding box center [414, 110] width 32 height 16
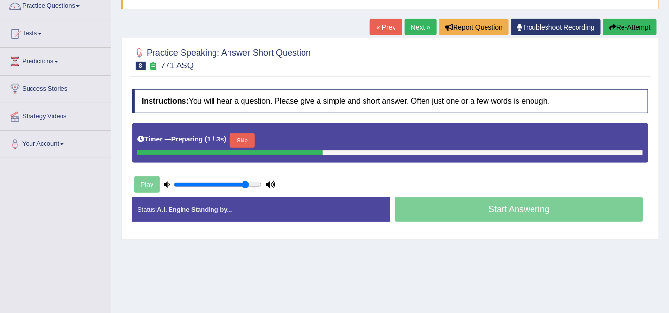
scroll to position [84, 0]
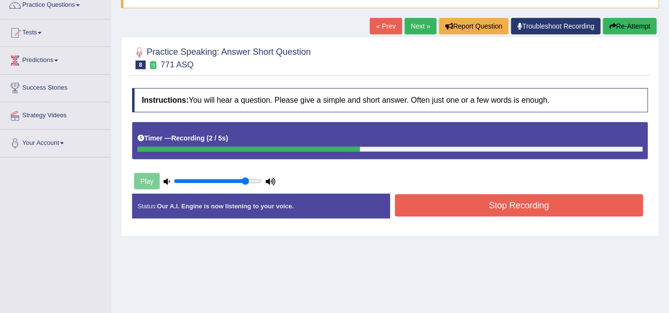
click at [533, 213] on button "Stop Recording" at bounding box center [519, 205] width 248 height 22
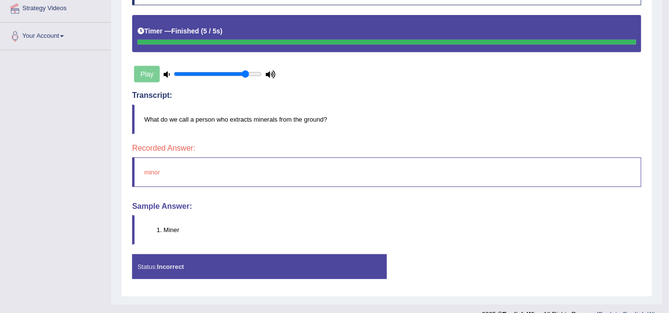
scroll to position [202, 0]
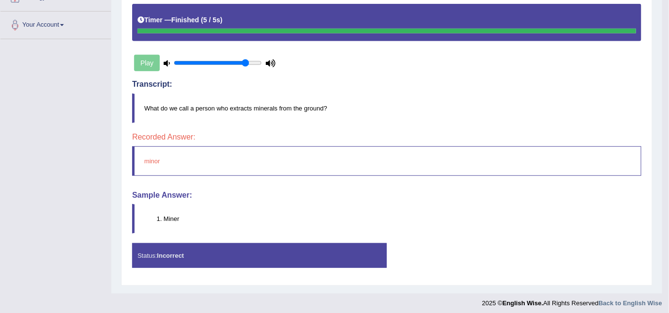
click at [606, 214] on li "Miner" at bounding box center [402, 218] width 477 height 9
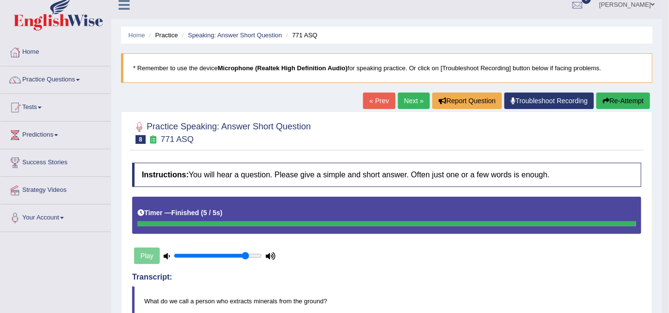
scroll to position [0, 0]
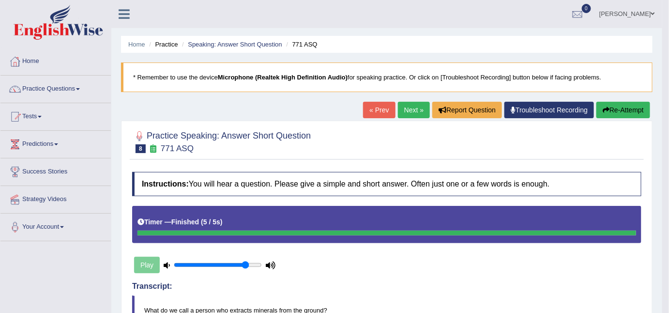
click at [411, 112] on link "Next »" at bounding box center [414, 110] width 32 height 16
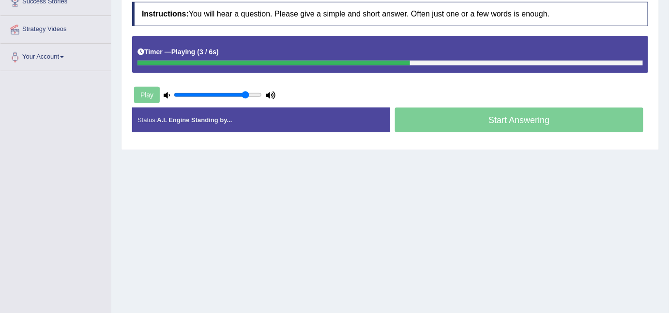
scroll to position [174, 0]
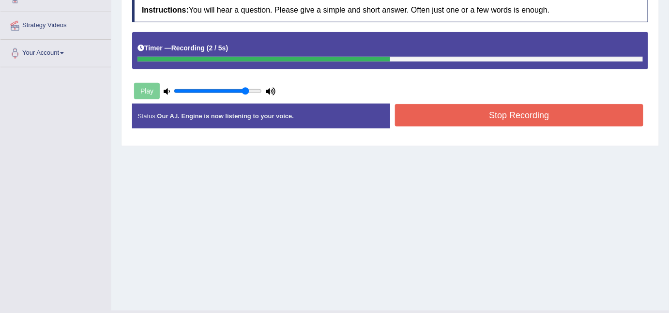
click at [516, 118] on button "Stop Recording" at bounding box center [519, 115] width 248 height 22
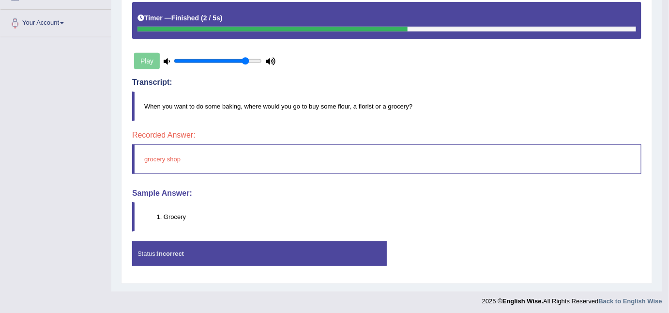
scroll to position [0, 0]
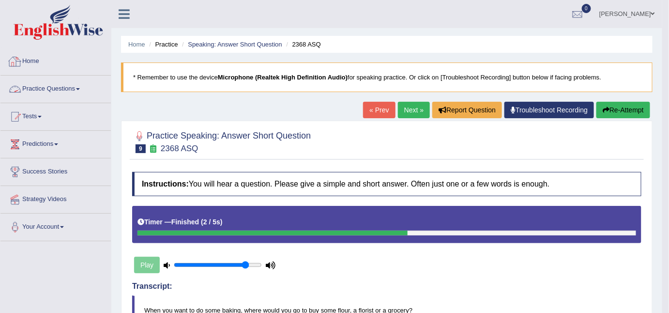
click at [63, 90] on link "Practice Questions" at bounding box center [55, 87] width 110 height 24
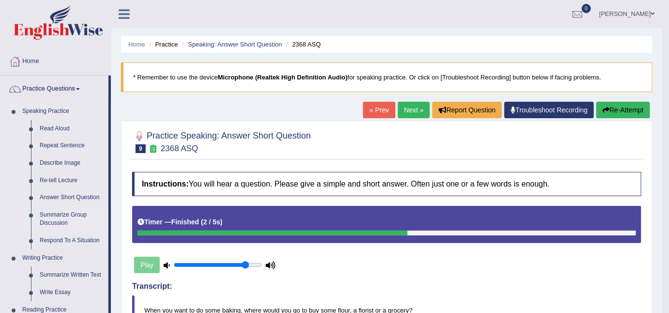
click at [56, 224] on link "Summarize Group Discussion" at bounding box center [71, 219] width 73 height 26
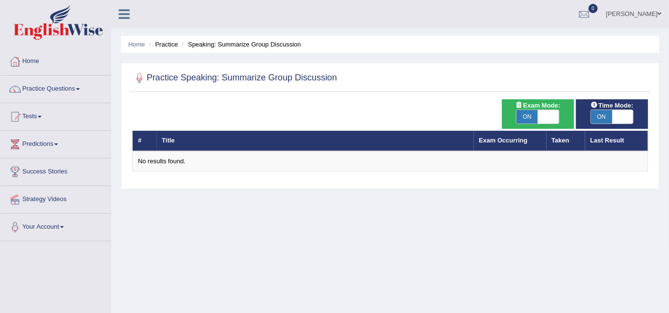
click at [540, 108] on span "Exam Mode:" at bounding box center [537, 105] width 52 height 10
click at [545, 115] on span at bounding box center [547, 117] width 21 height 14
checkbox input "false"
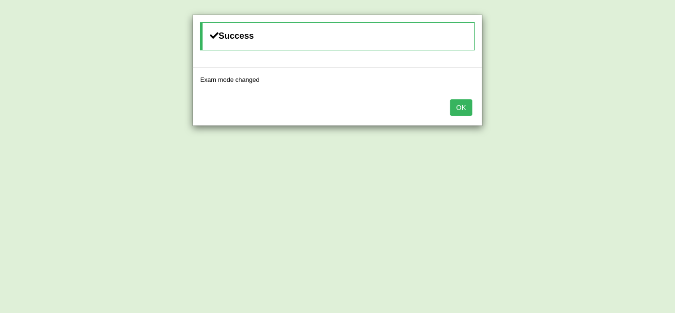
click at [461, 103] on button "OK" at bounding box center [461, 107] width 22 height 16
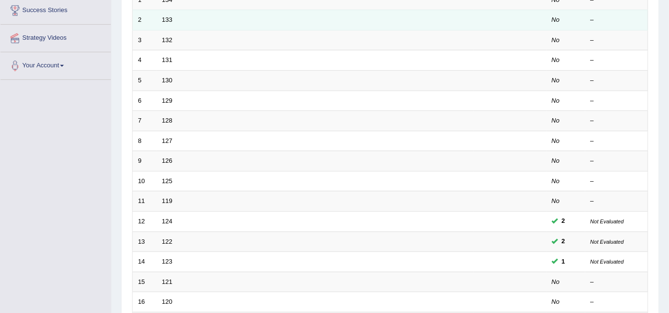
scroll to position [324, 0]
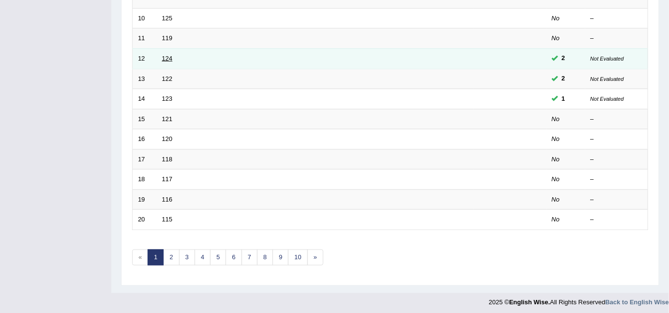
click at [172, 59] on link "124" at bounding box center [167, 58] width 11 height 7
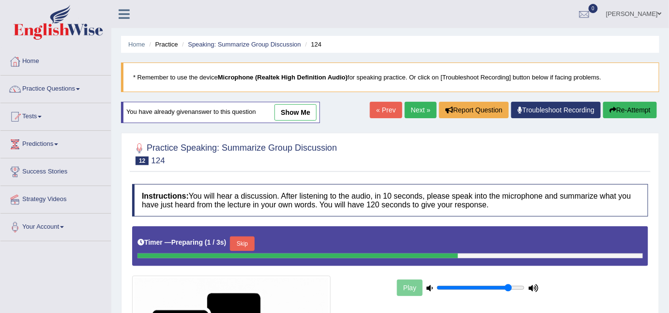
click at [293, 114] on link "show me" at bounding box center [295, 112] width 42 height 16
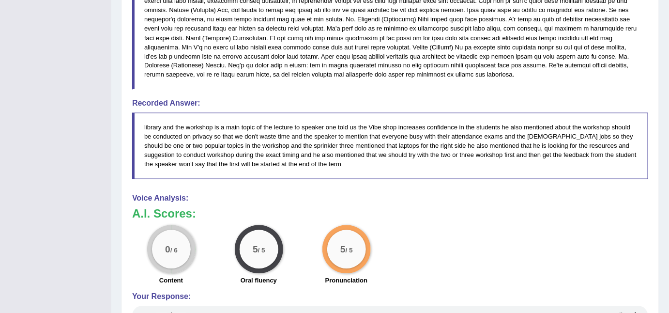
scroll to position [696, 0]
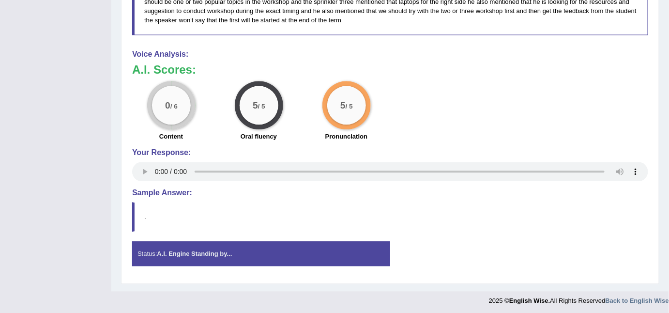
click at [437, 92] on div "0 / 6 Content 5 / 5 Oral fluency 5 / 5 Pronunciation" at bounding box center [389, 112] width 525 height 62
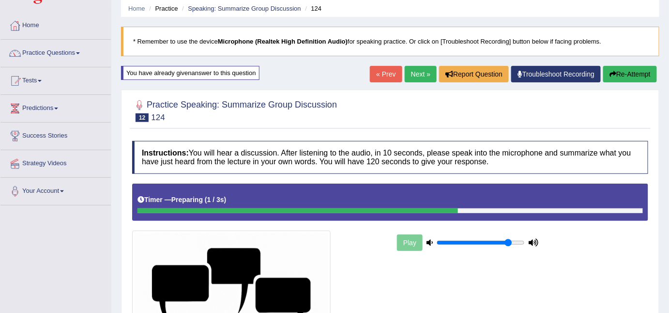
scroll to position [0, 0]
